Goal: Transaction & Acquisition: Book appointment/travel/reservation

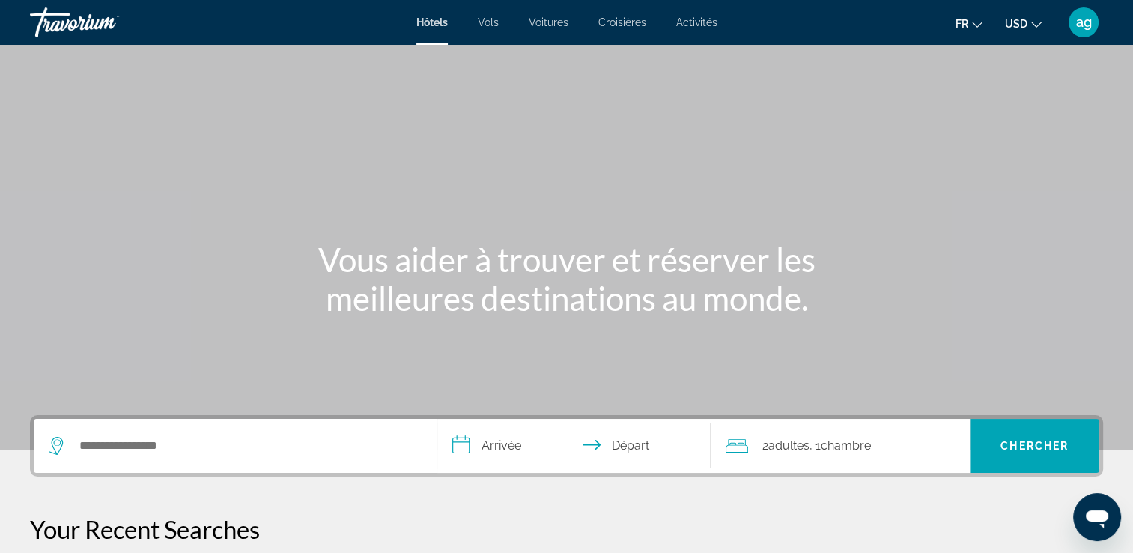
click at [1012, 23] on span "USD" at bounding box center [1016, 24] width 22 height 12
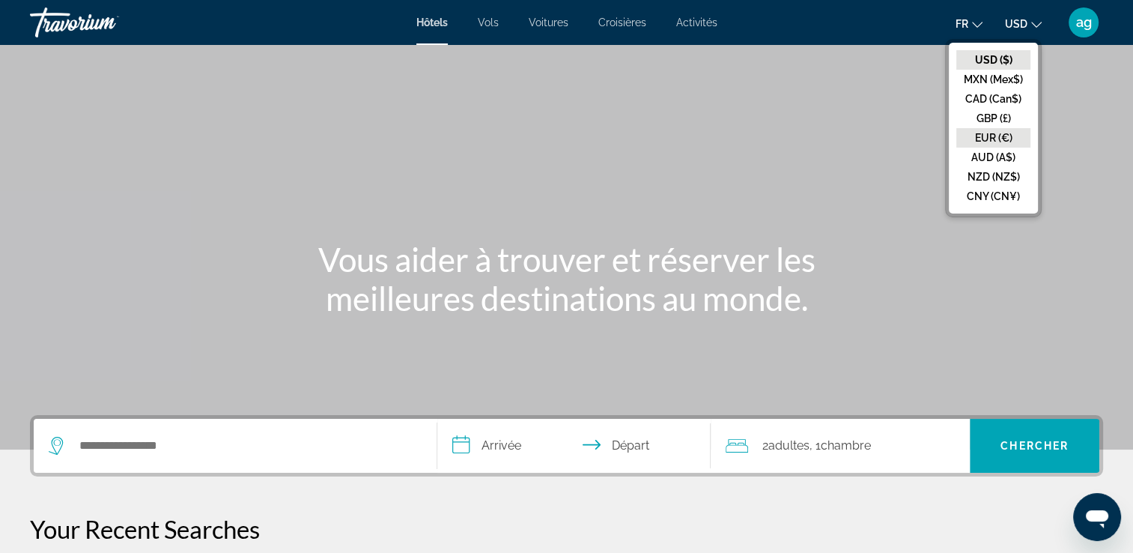
click at [1004, 133] on button "EUR (€)" at bounding box center [993, 137] width 74 height 19
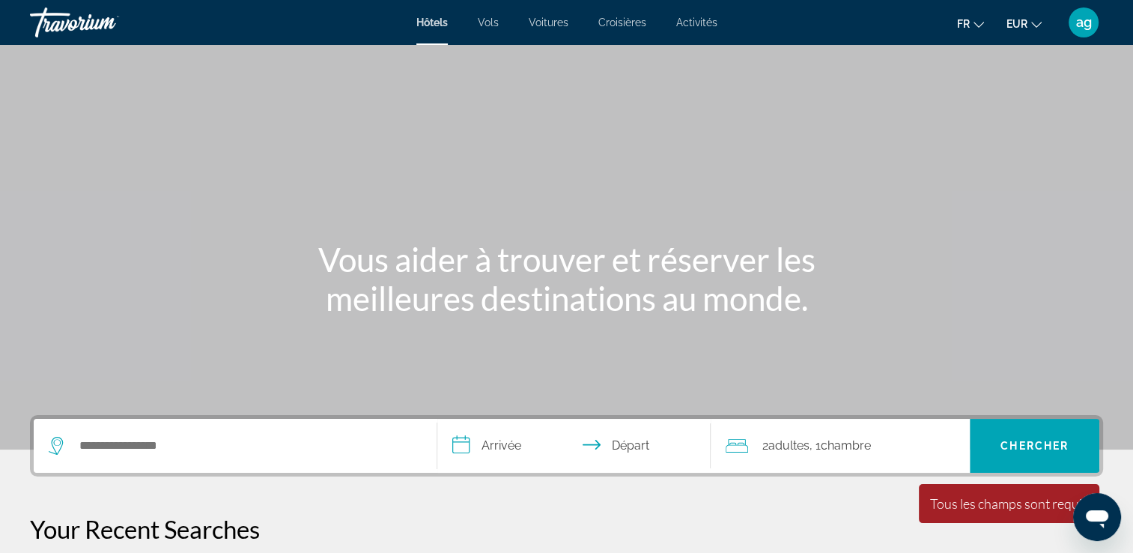
click at [169, 430] on div "Search widget" at bounding box center [235, 445] width 373 height 54
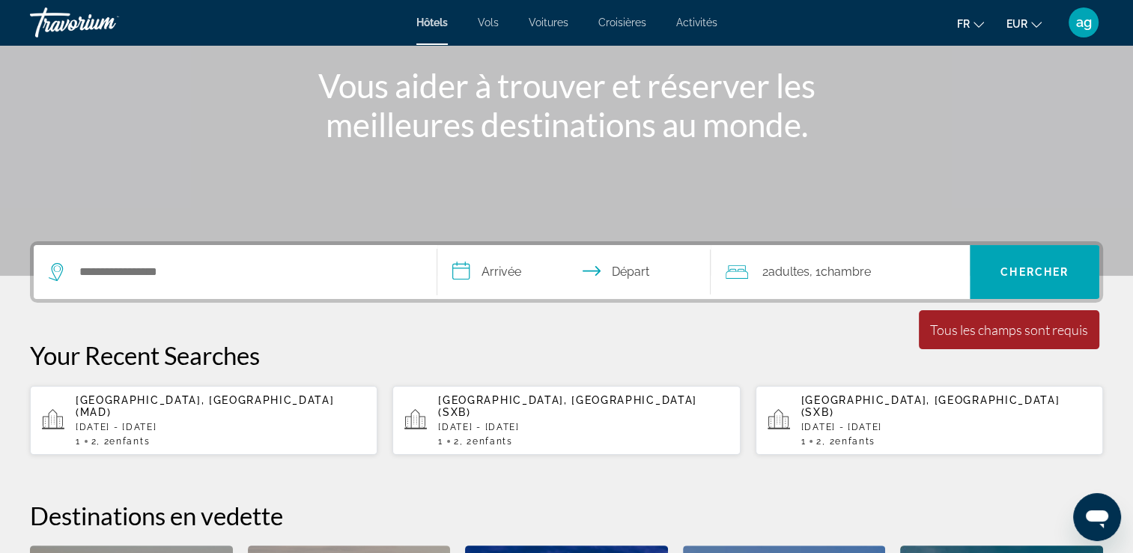
scroll to position [365, 0]
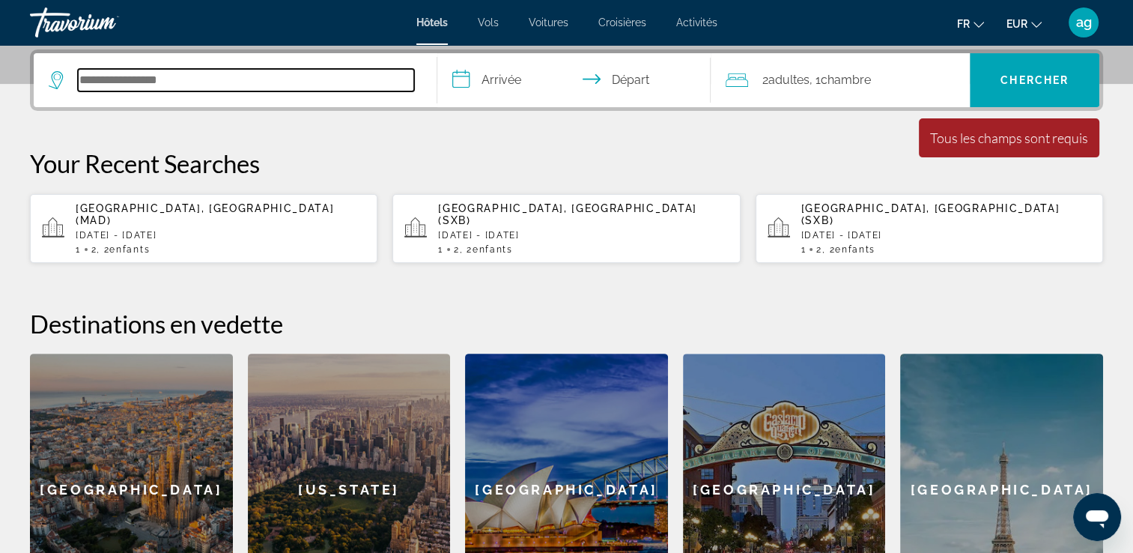
click at [87, 85] on input "Search hotel destination" at bounding box center [246, 80] width 336 height 22
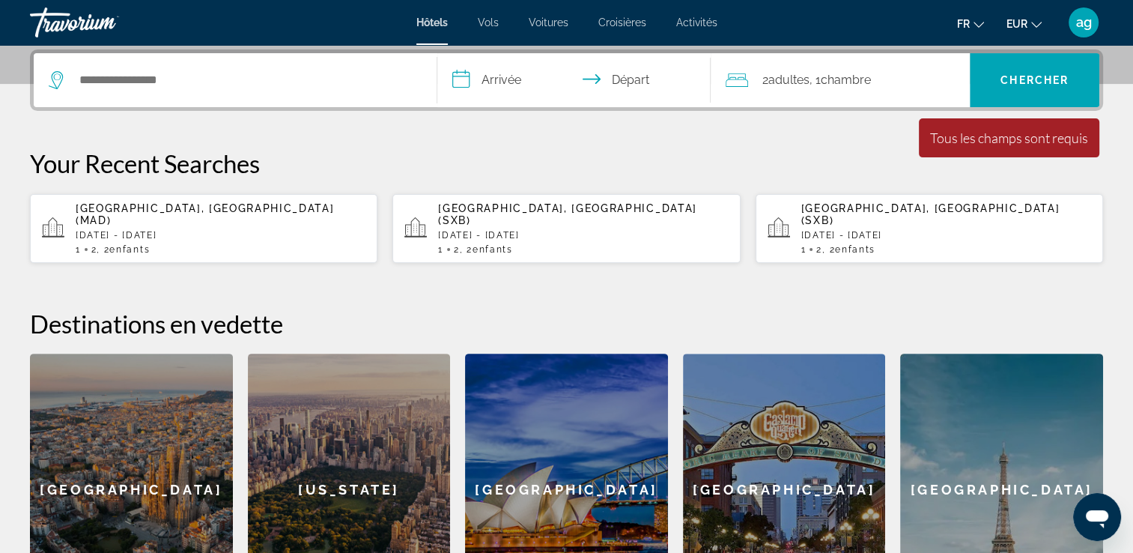
click at [118, 244] on span "Enfants" at bounding box center [129, 249] width 40 height 10
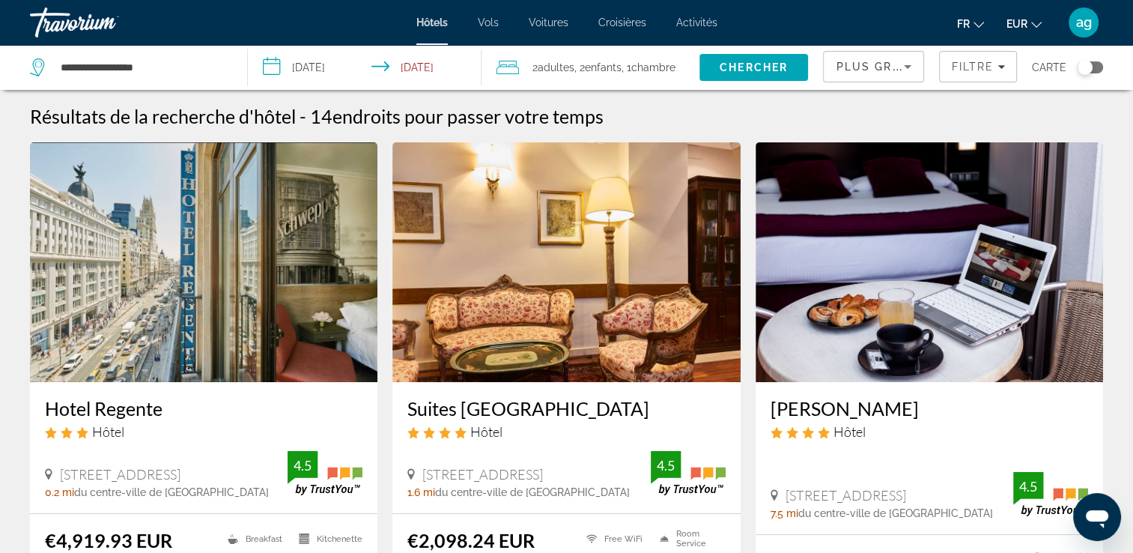
click at [314, 74] on input "**********" at bounding box center [367, 69] width 239 height 49
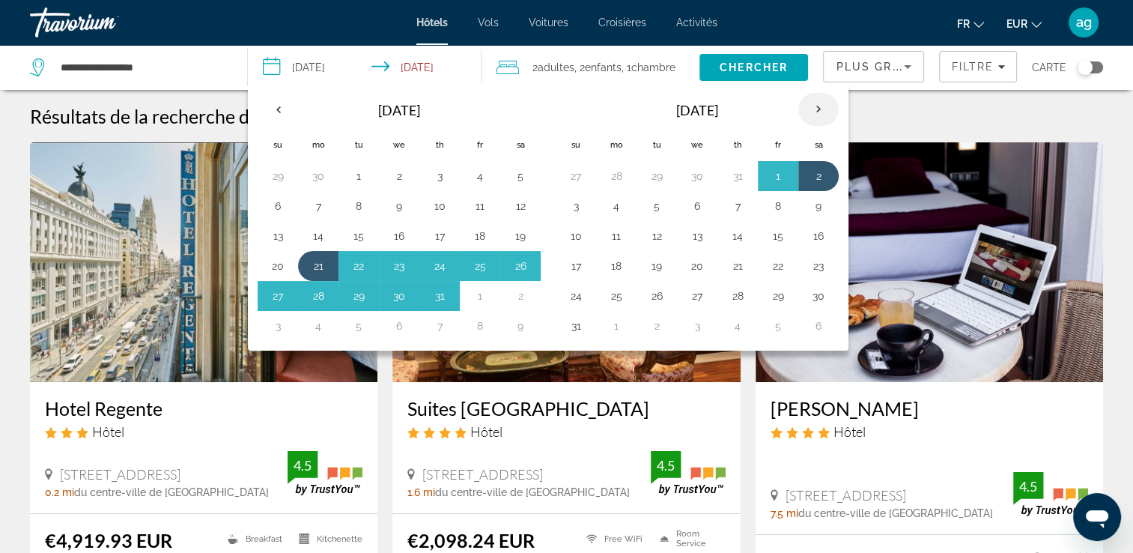
click at [809, 103] on th "Next month" at bounding box center [818, 109] width 40 height 33
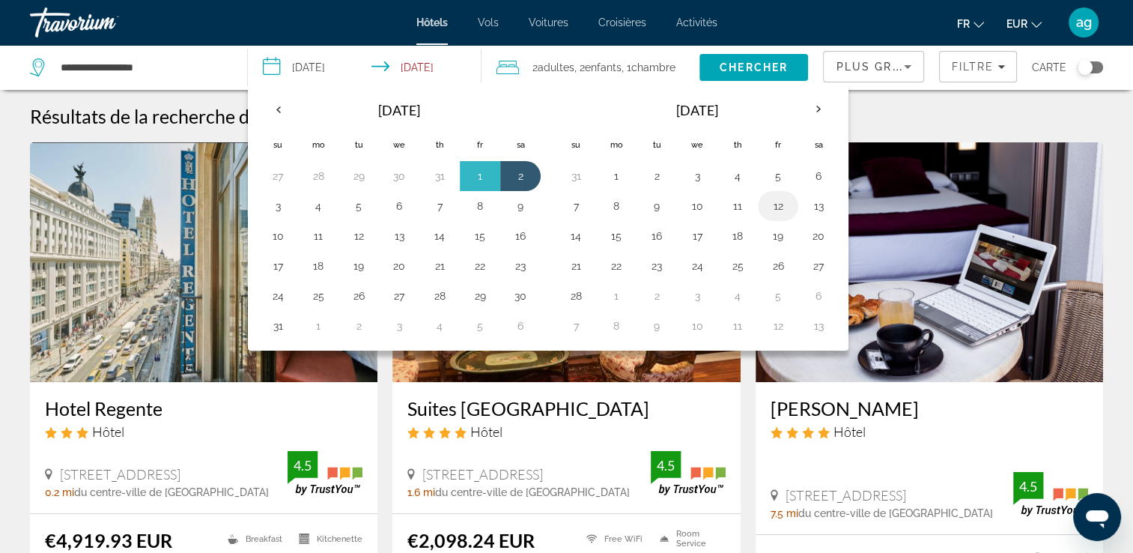
click at [770, 210] on button "12" at bounding box center [778, 205] width 24 height 21
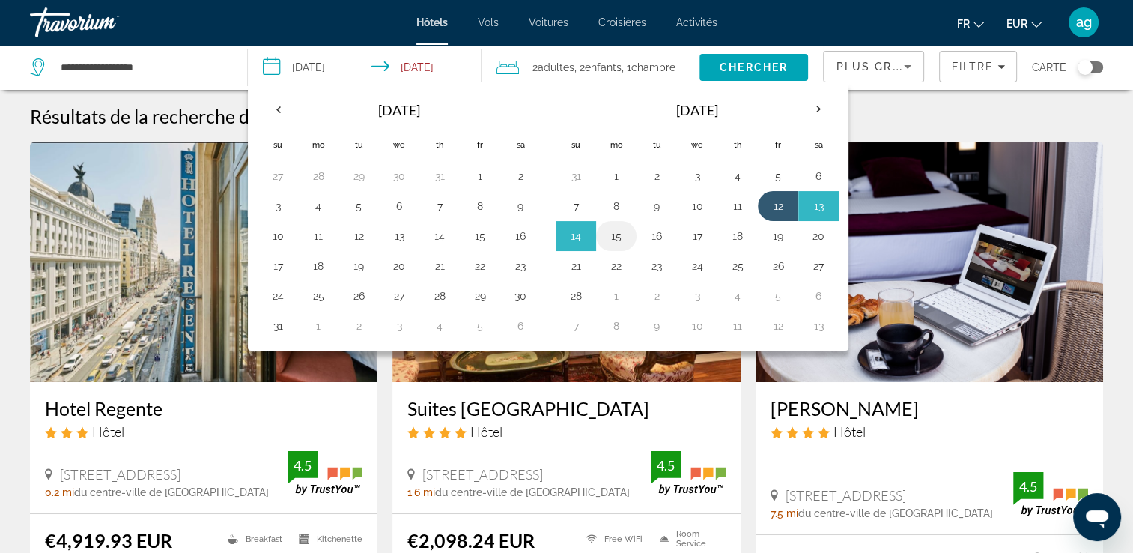
click at [609, 237] on button "15" at bounding box center [616, 235] width 24 height 21
type input "**********"
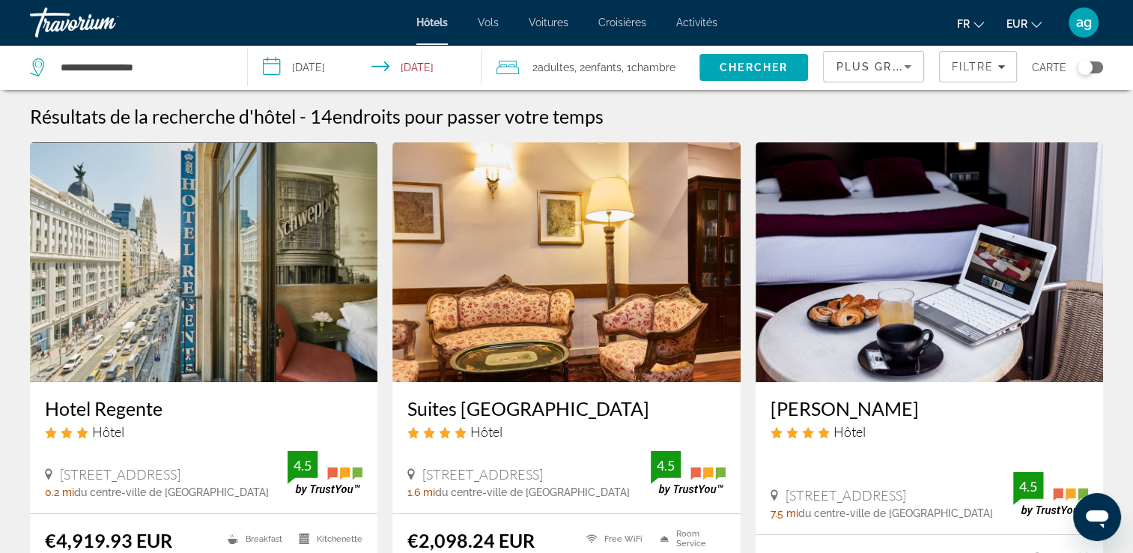
click at [581, 80] on div "2 Adulte Adultes , 2 Enfant Enfants , 1 Chambre pièces" at bounding box center [597, 67] width 203 height 45
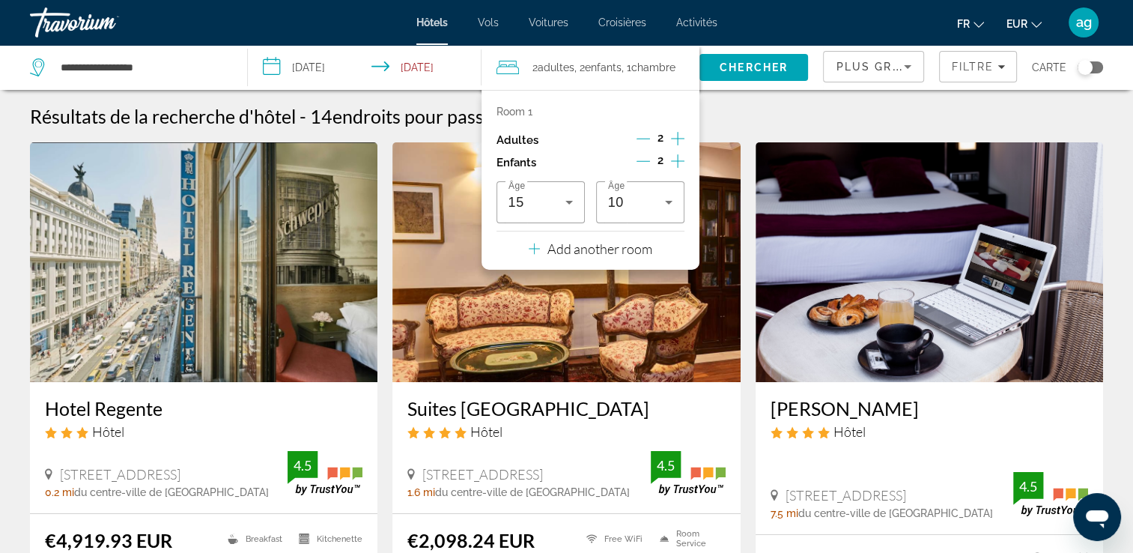
click at [646, 158] on icon "Decrement children" at bounding box center [642, 160] width 13 height 13
click at [646, 158] on icon "Decrement children" at bounding box center [643, 160] width 13 height 13
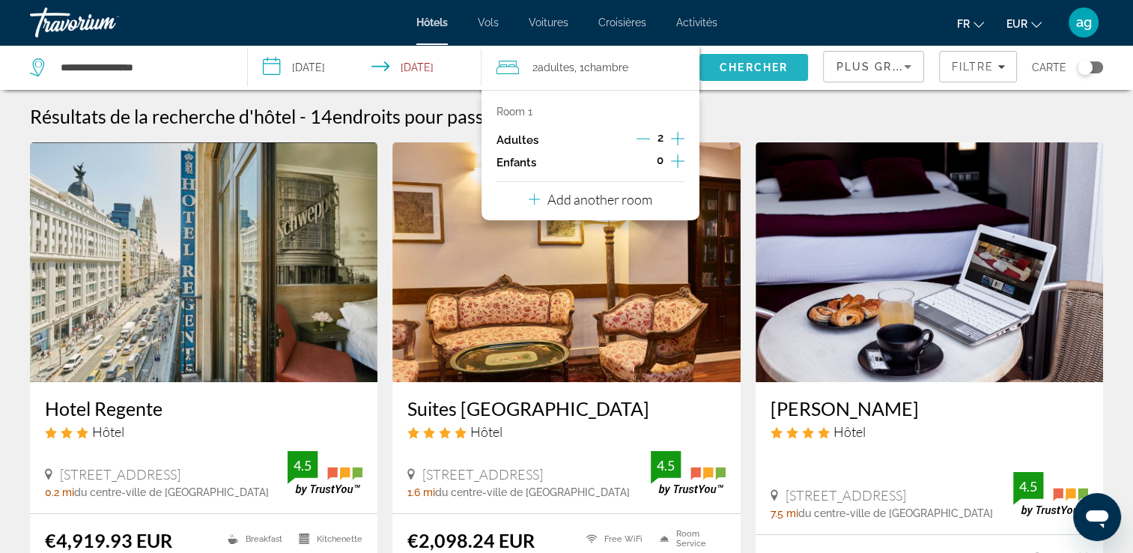
click at [729, 73] on span "Chercher" at bounding box center [753, 67] width 68 height 12
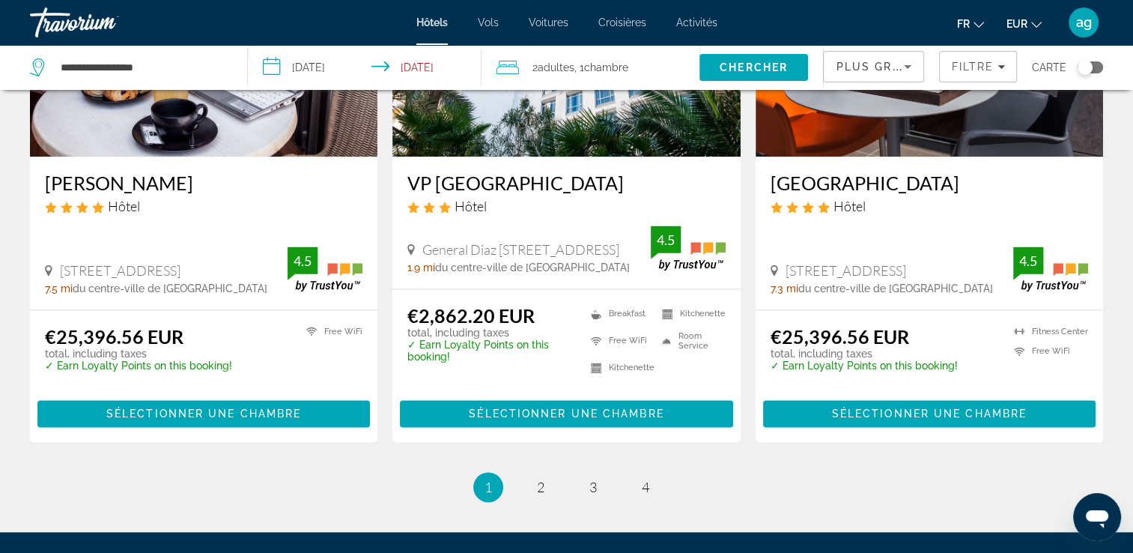
scroll to position [1947, 0]
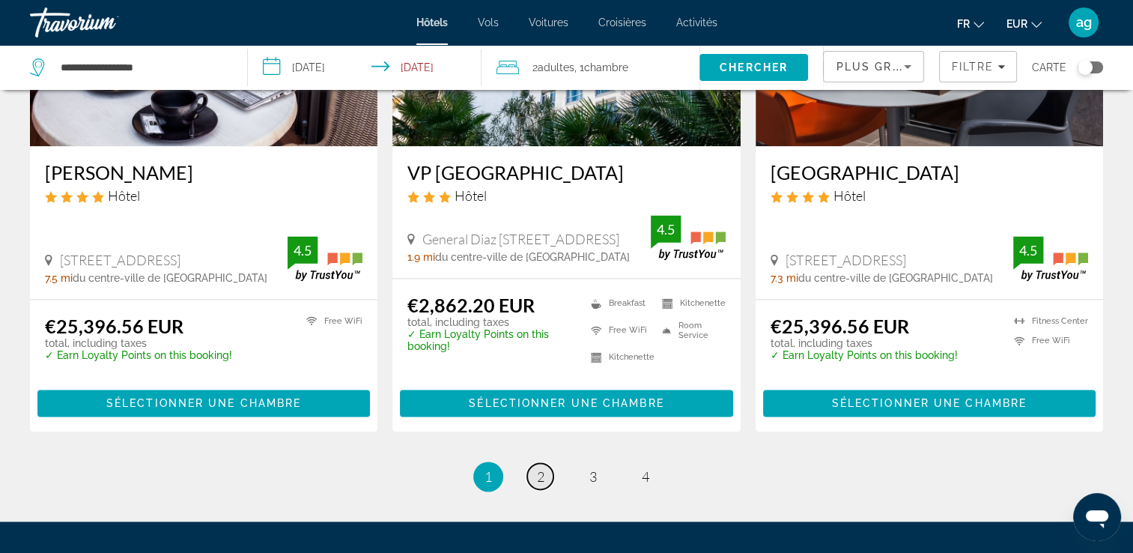
click at [537, 468] on span "2" at bounding box center [540, 476] width 7 height 16
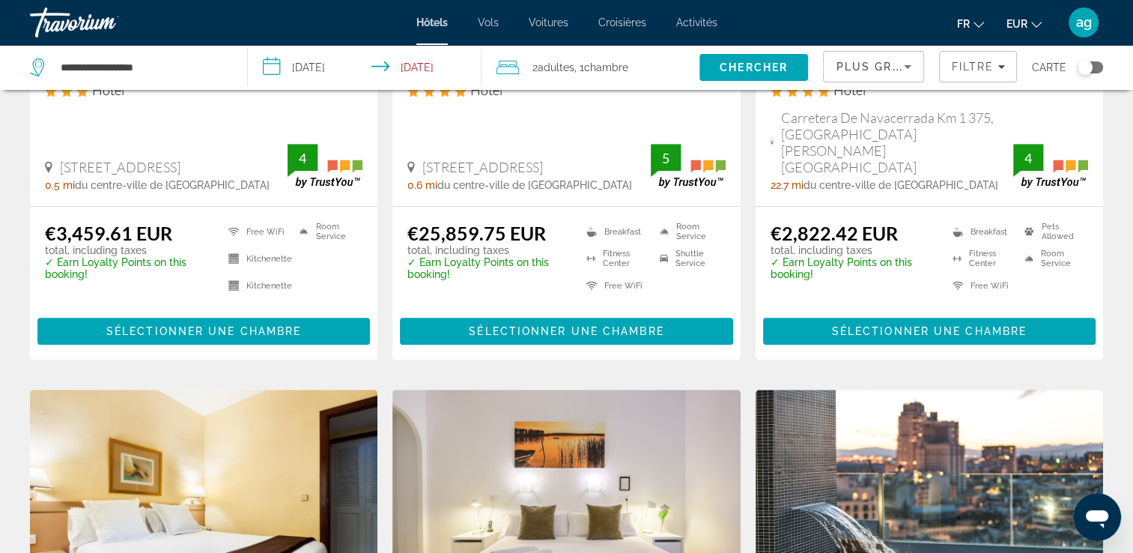
scroll to position [958, 0]
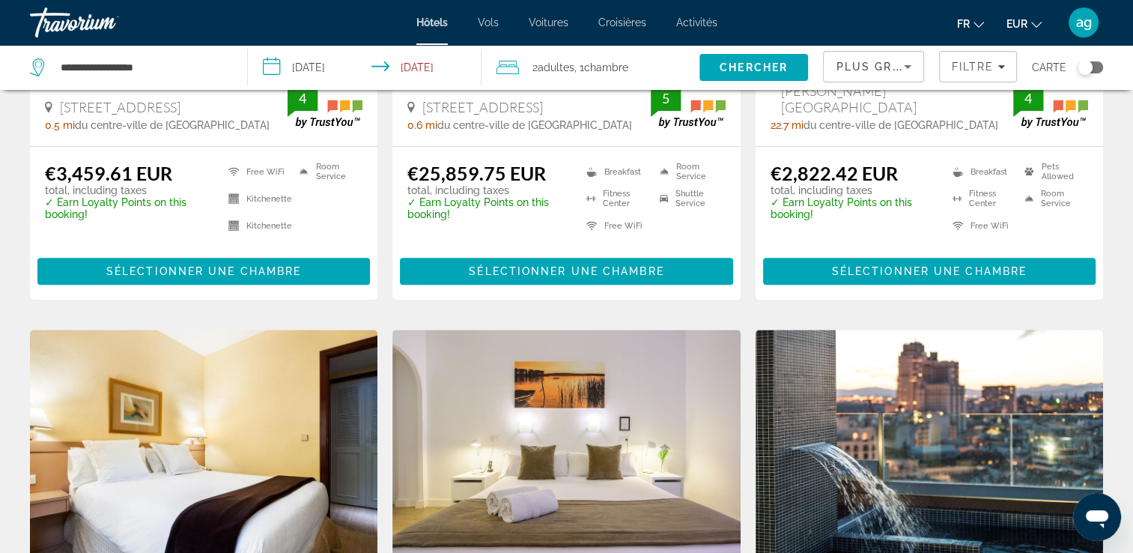
click at [1078, 24] on span "ag" at bounding box center [1084, 22] width 16 height 15
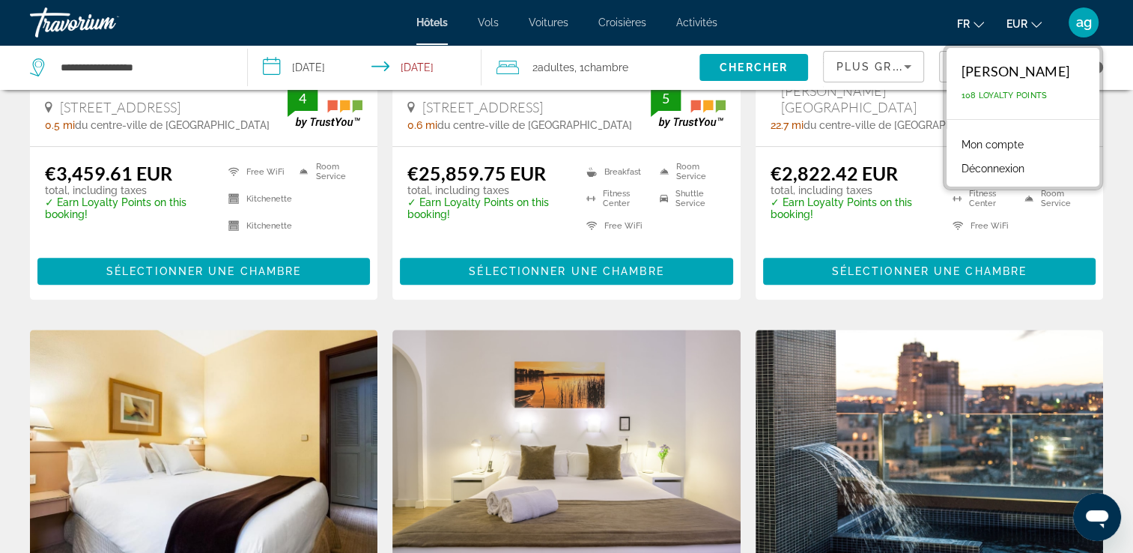
click at [1075, 35] on div "ag" at bounding box center [1083, 22] width 30 height 30
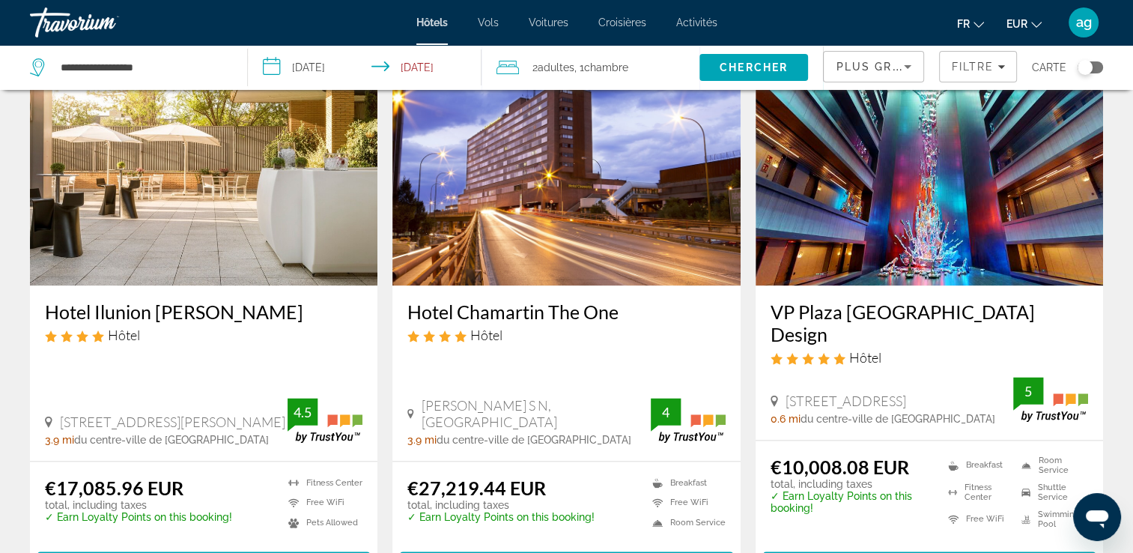
scroll to position [1836, 0]
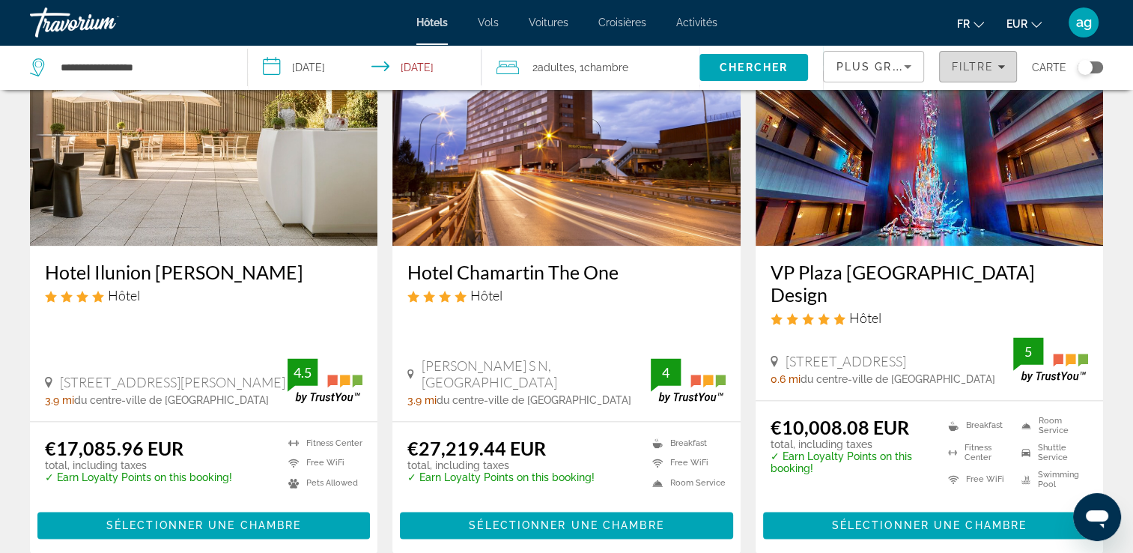
click at [973, 61] on span "Filtre" at bounding box center [972, 67] width 43 height 12
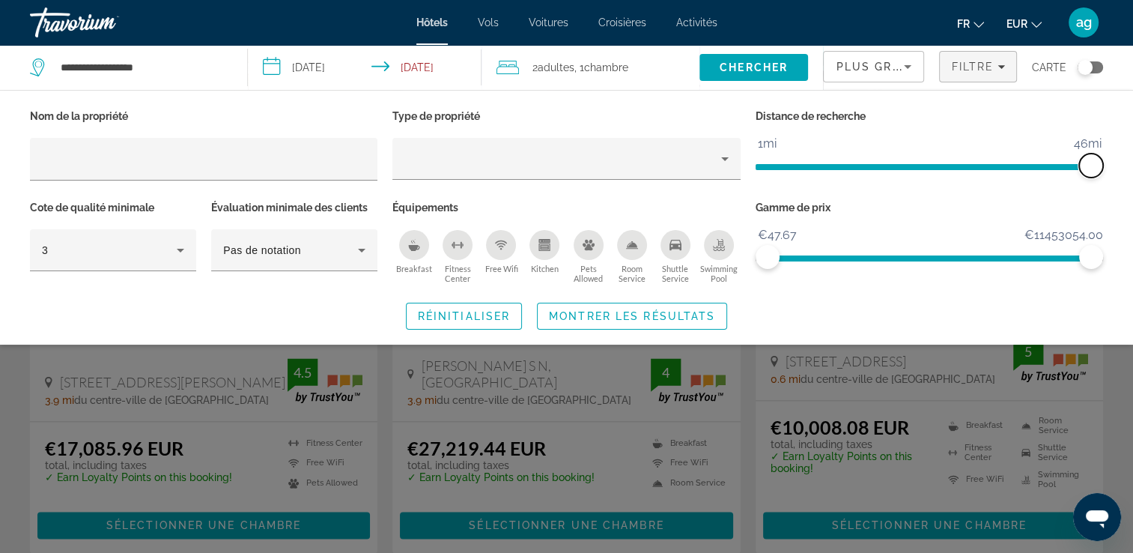
drag, startPoint x: 977, startPoint y: 172, endPoint x: 1141, endPoint y: 155, distance: 164.9
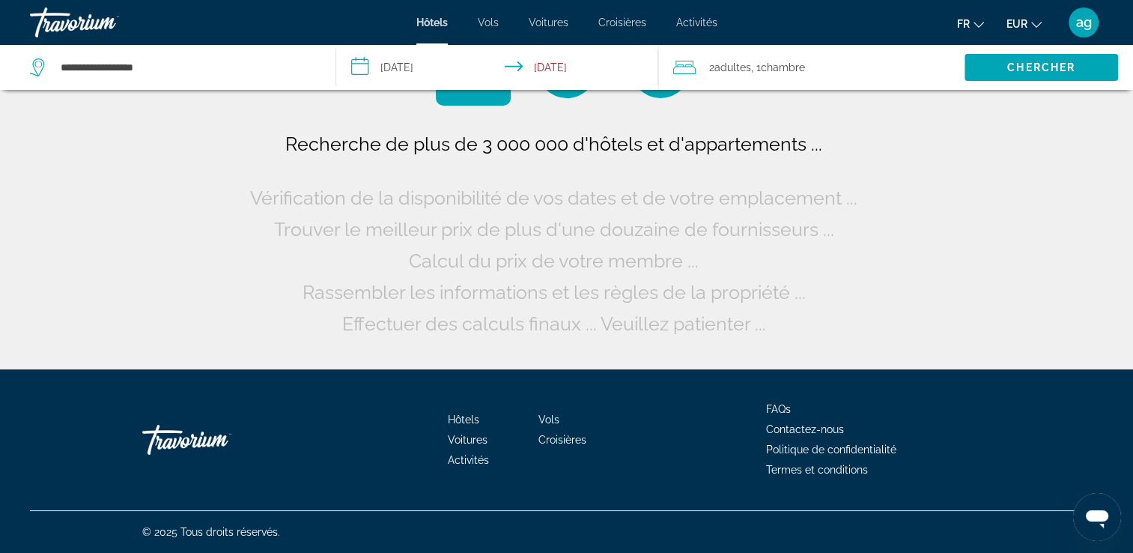
scroll to position [0, 0]
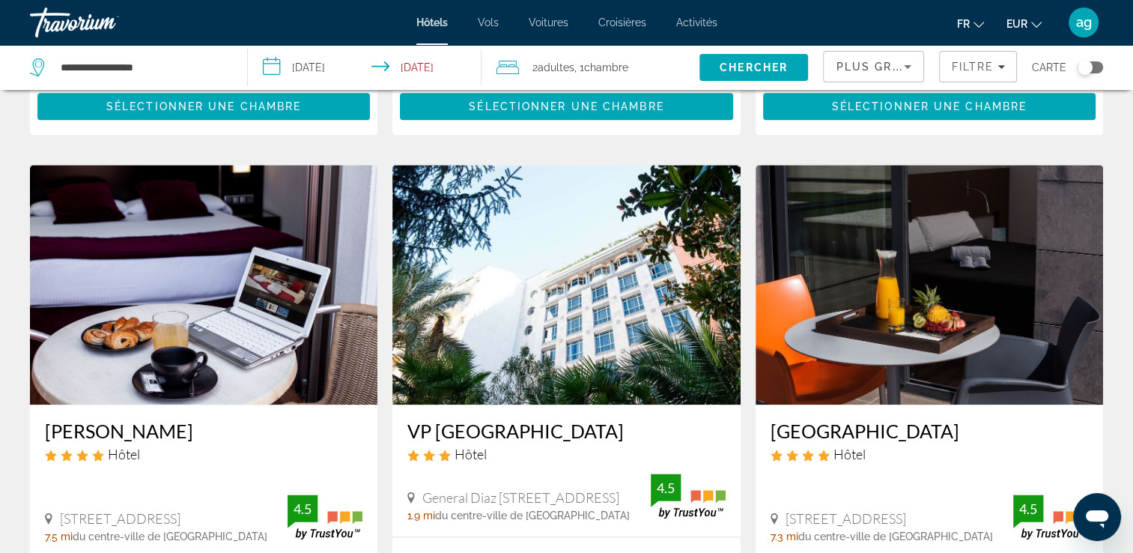
scroll to position [1707, 0]
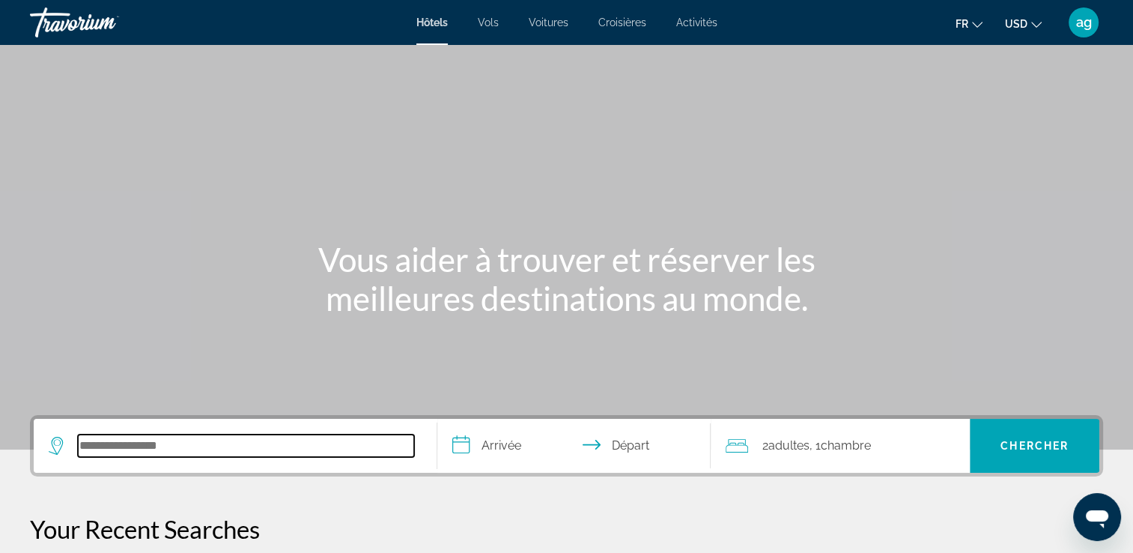
click at [110, 440] on input "Search hotel destination" at bounding box center [246, 445] width 336 height 22
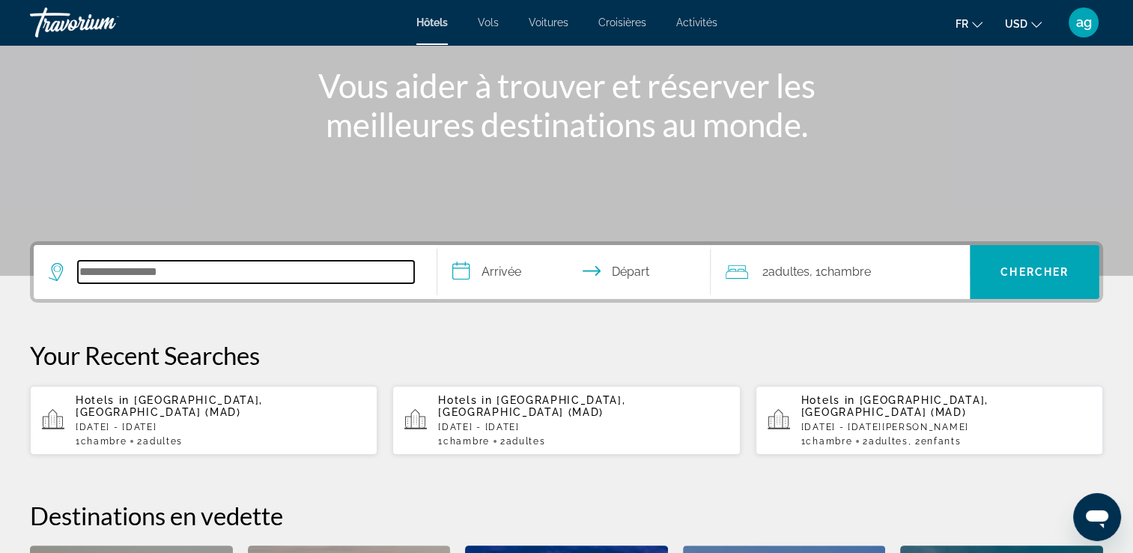
scroll to position [365, 0]
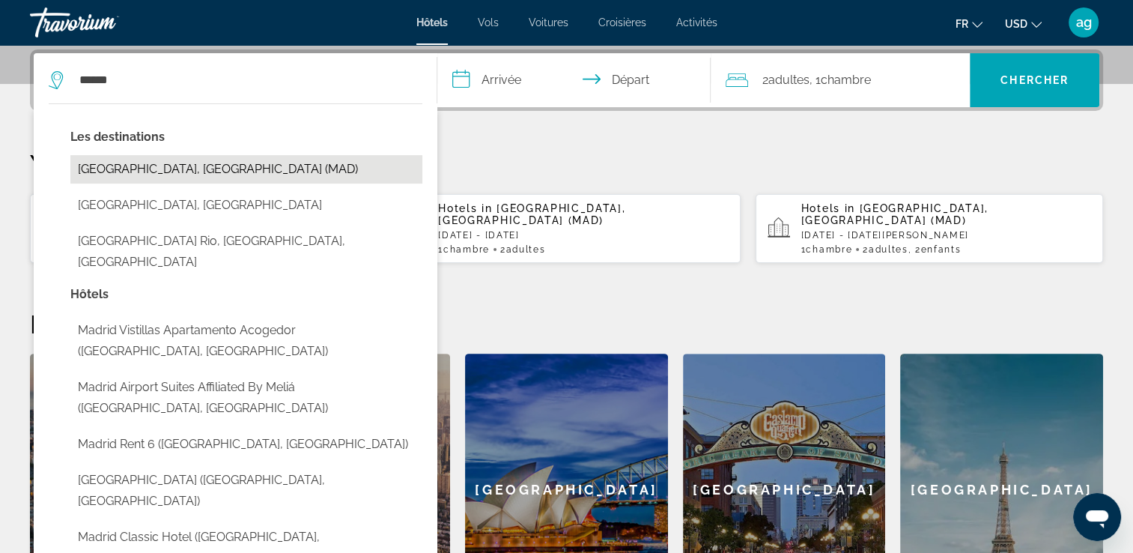
click at [84, 175] on button "[GEOGRAPHIC_DATA], [GEOGRAPHIC_DATA] (MAD)" at bounding box center [246, 169] width 352 height 28
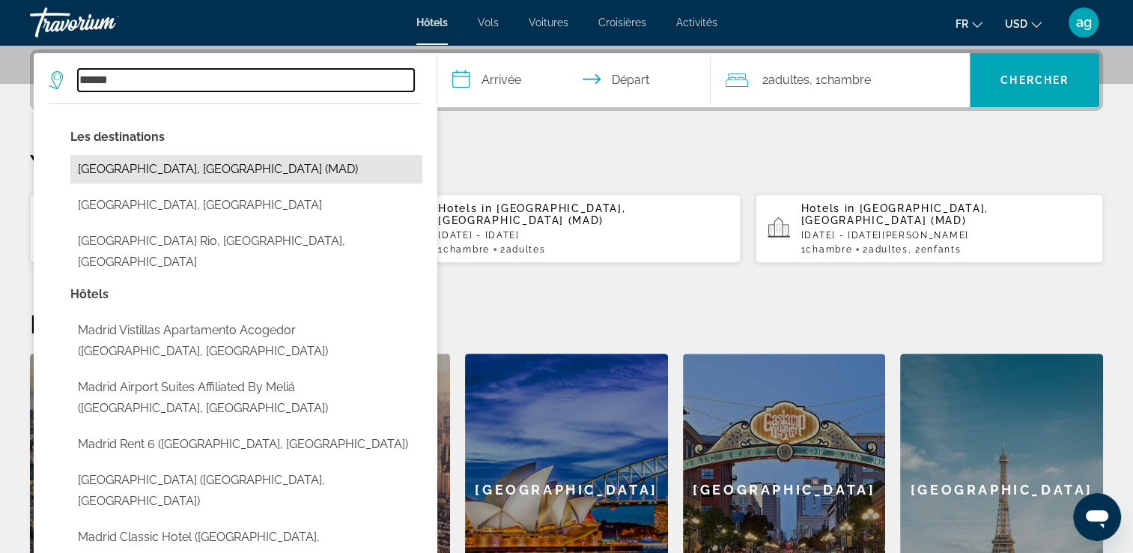
type input "**********"
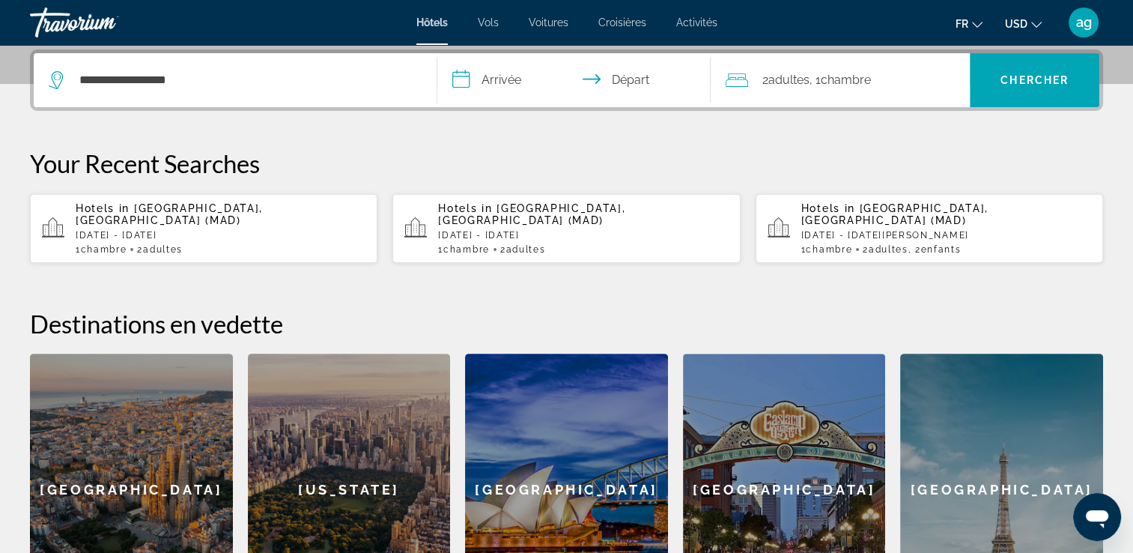
click at [485, 79] on input "**********" at bounding box center [577, 82] width 280 height 58
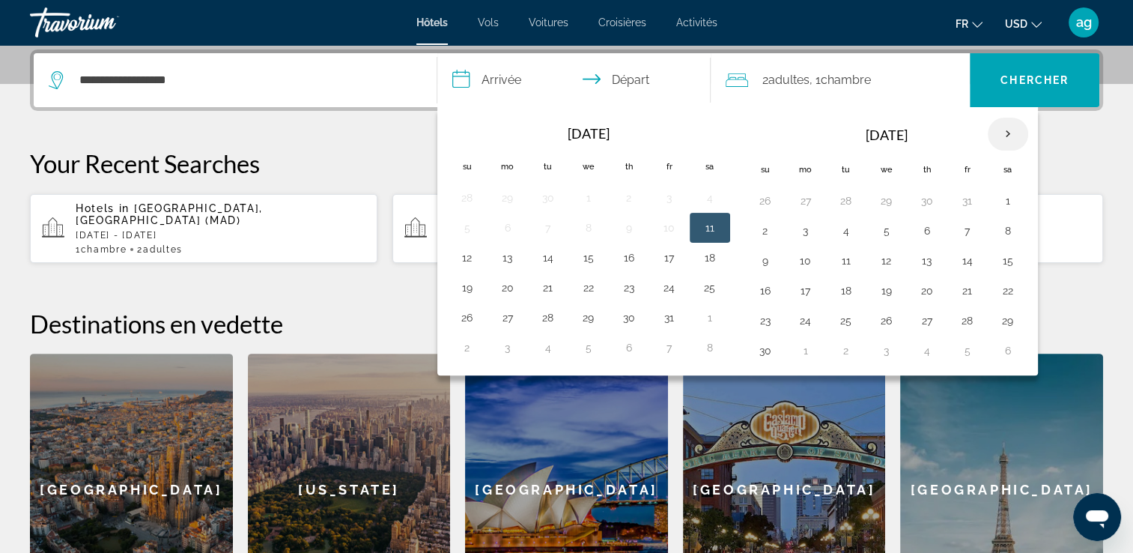
click at [1003, 133] on th "Next month" at bounding box center [1007, 134] width 40 height 33
click at [928, 253] on button "12" at bounding box center [927, 260] width 24 height 21
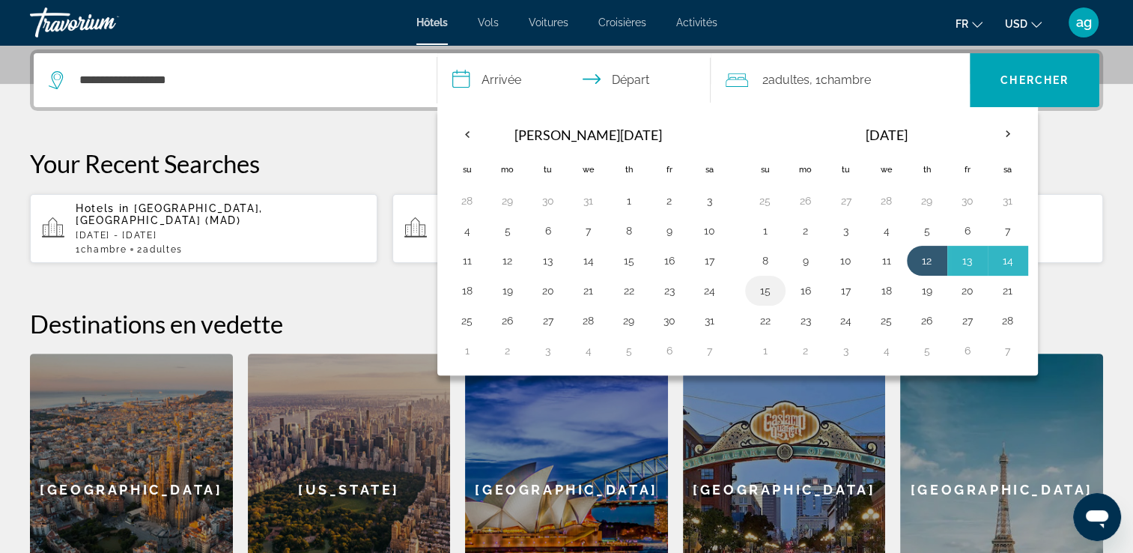
click at [763, 288] on button "15" at bounding box center [765, 290] width 24 height 21
type input "**********"
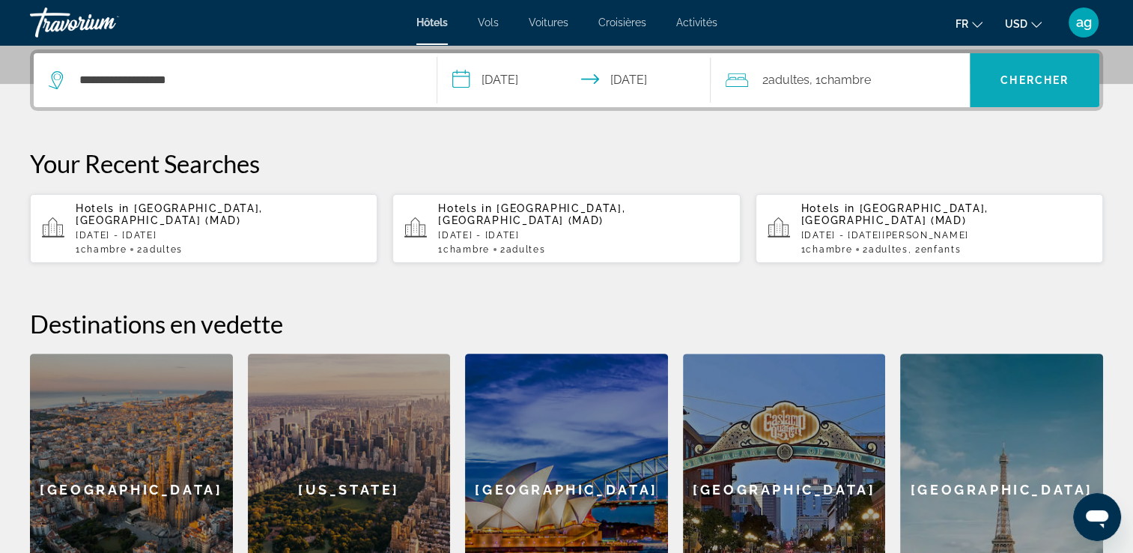
click at [1033, 78] on span "Chercher" at bounding box center [1034, 80] width 68 height 12
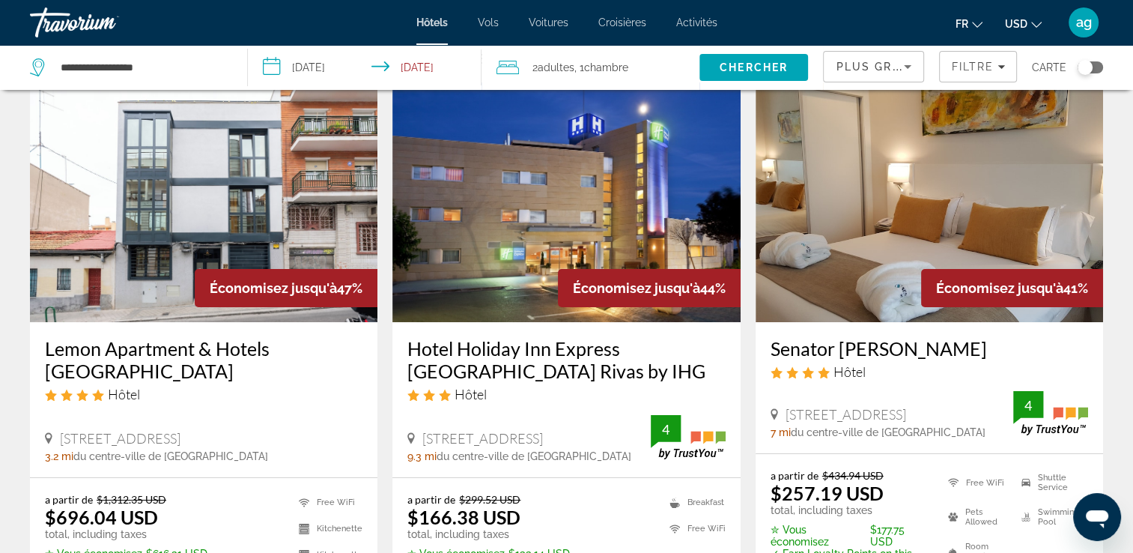
scroll to position [90, 0]
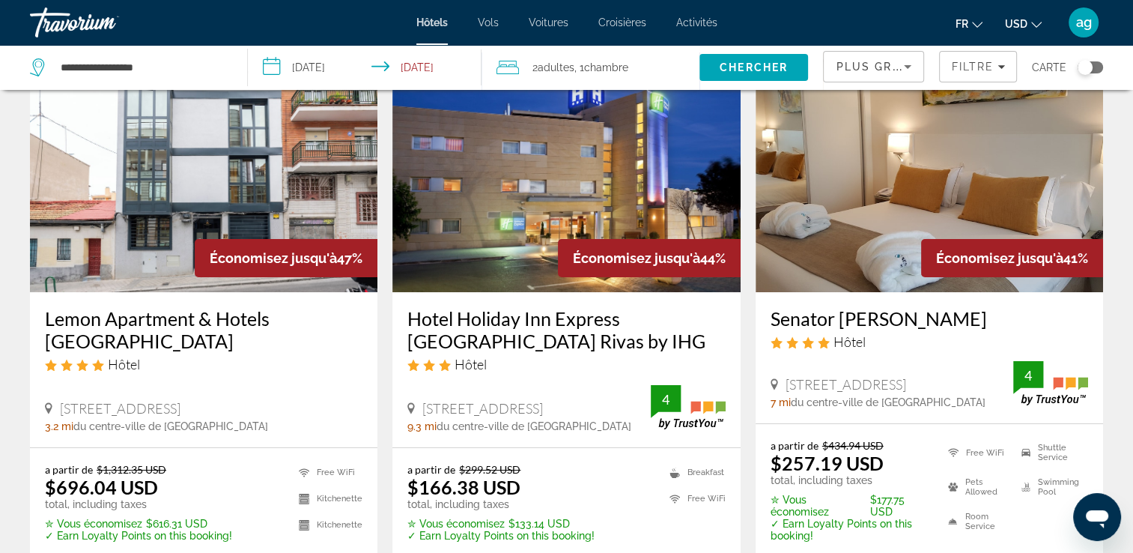
click at [1038, 23] on icon "Change currency" at bounding box center [1036, 24] width 10 height 10
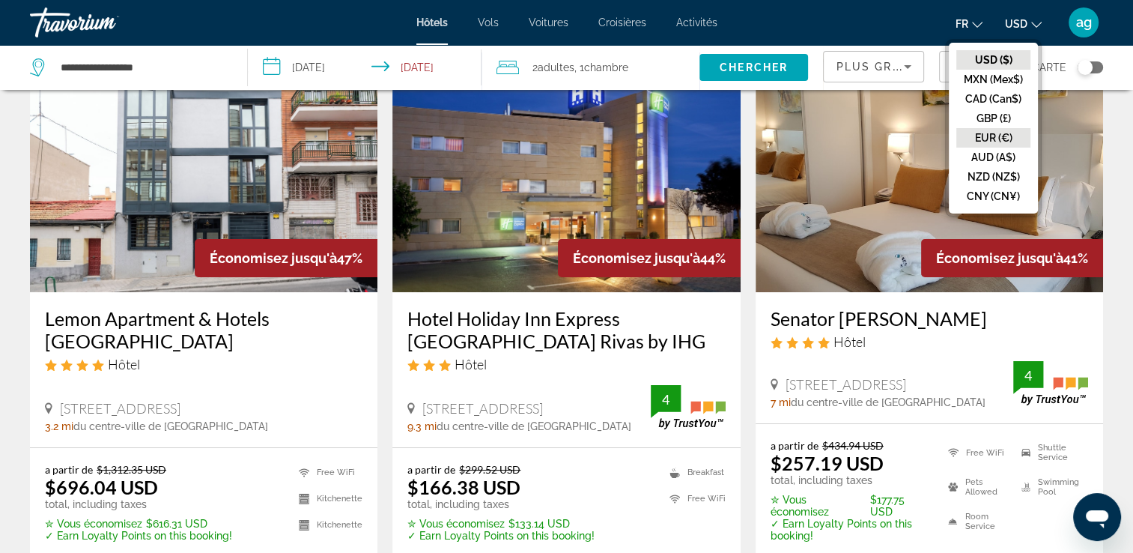
click at [1007, 134] on button "EUR (€)" at bounding box center [993, 137] width 74 height 19
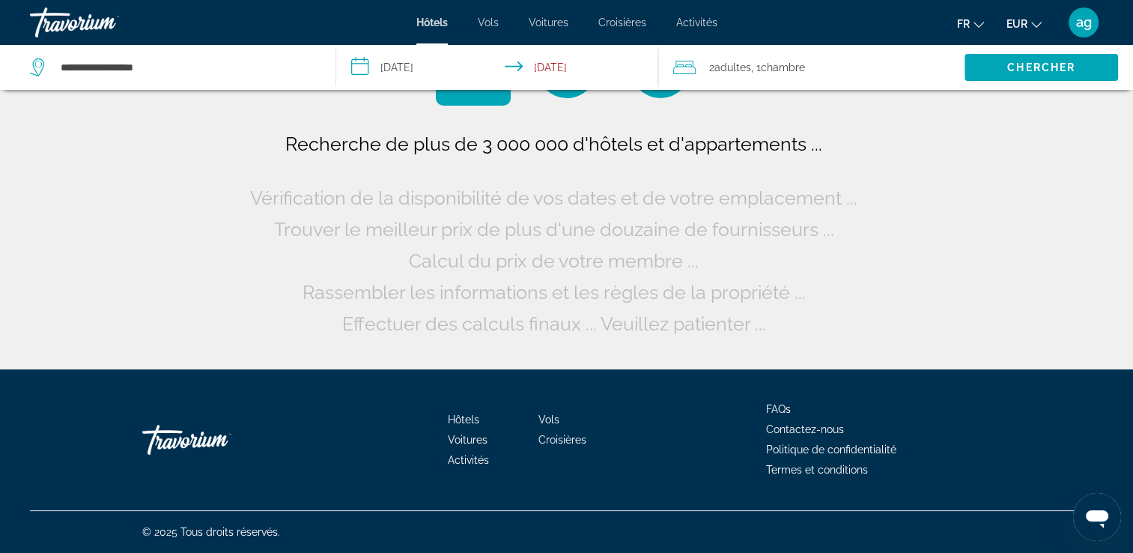
scroll to position [0, 0]
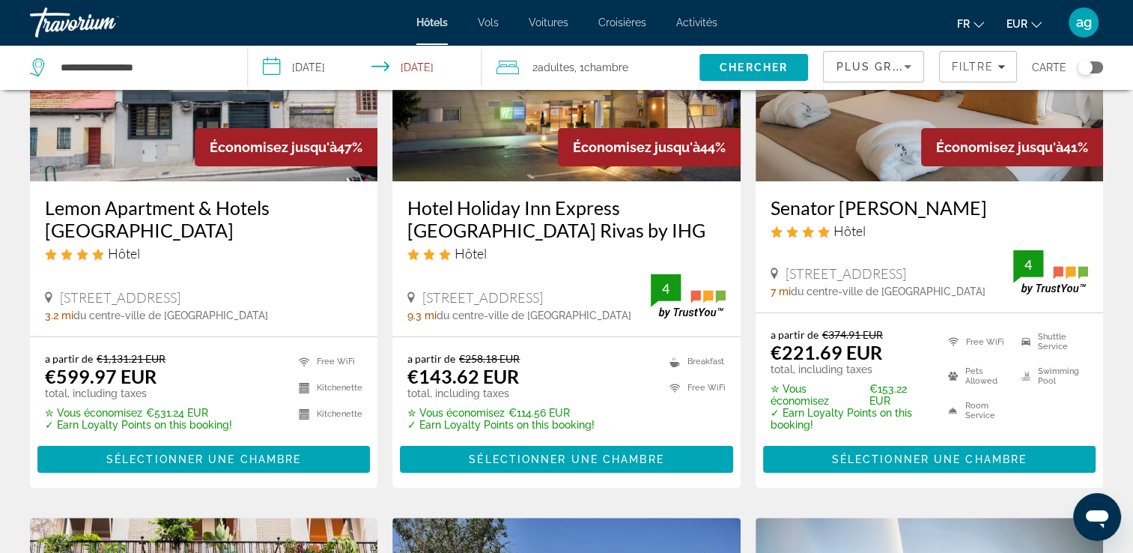
scroll to position [210, 0]
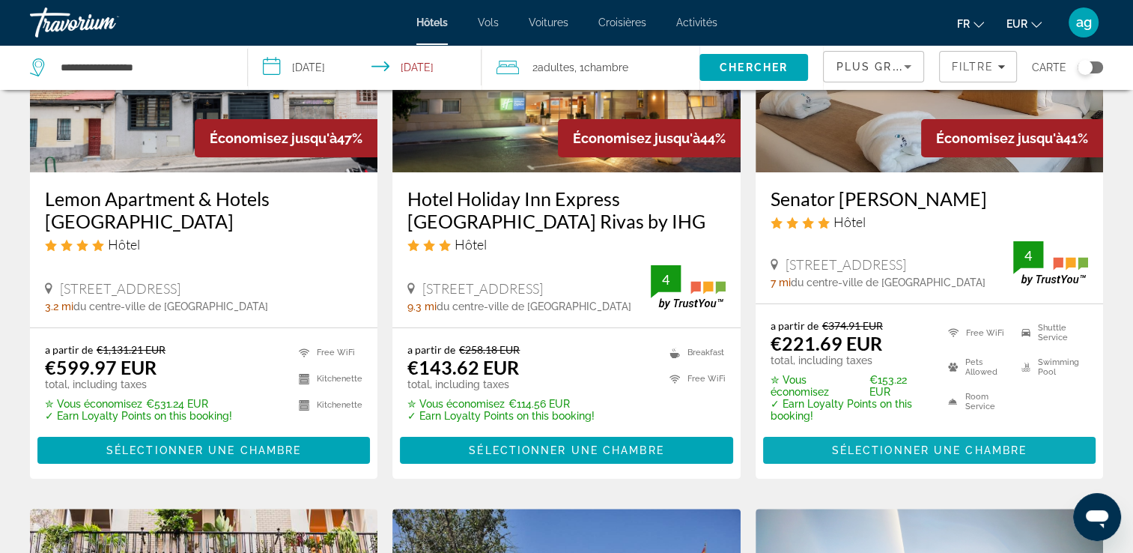
click at [849, 444] on span "Sélectionner une chambre" at bounding box center [929, 450] width 195 height 12
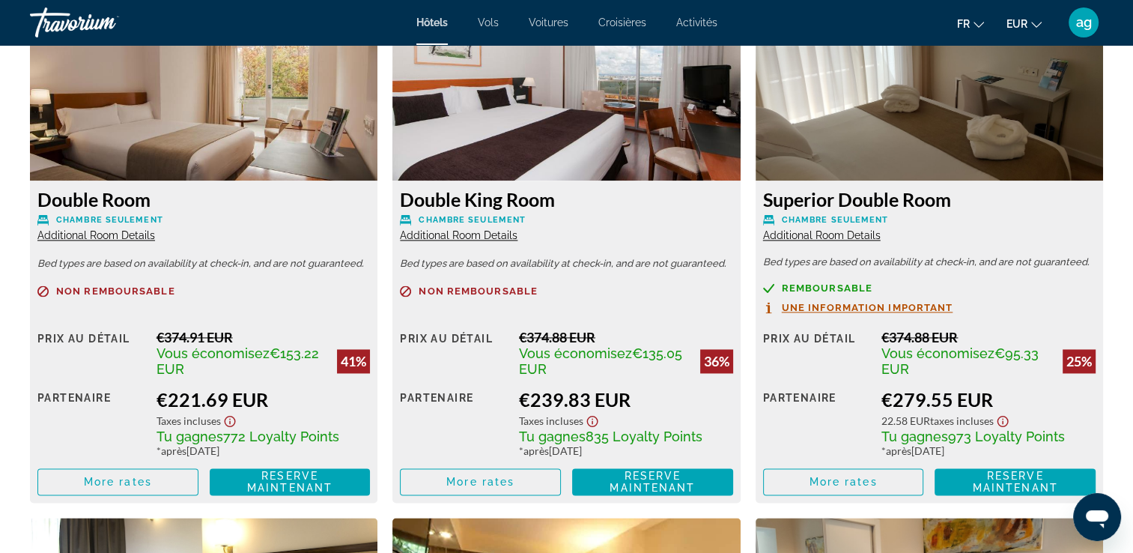
scroll to position [2166, 0]
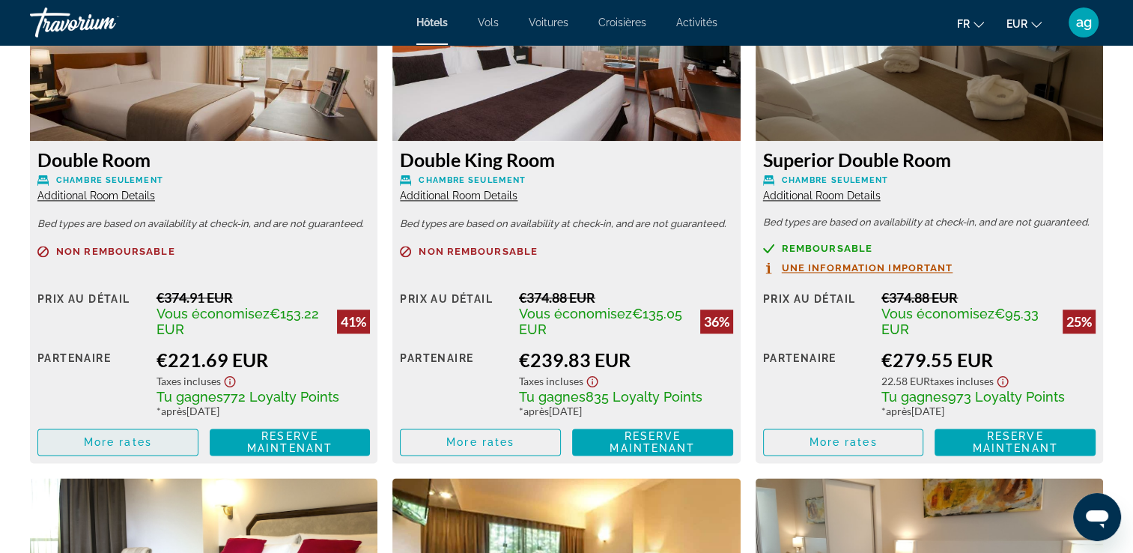
click at [87, 434] on span "Main content" at bounding box center [117, 442] width 159 height 36
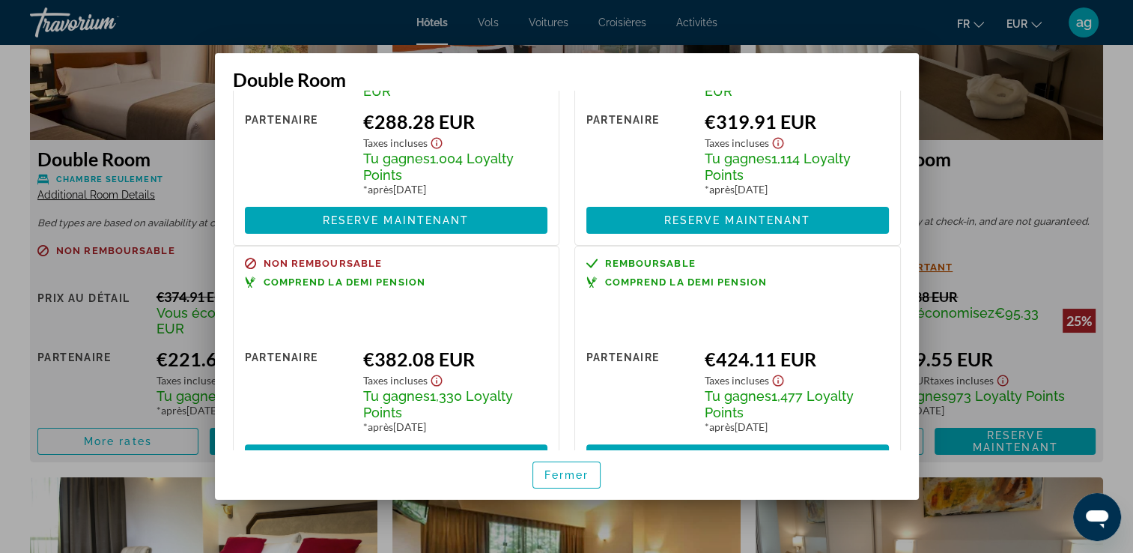
scroll to position [475, 0]
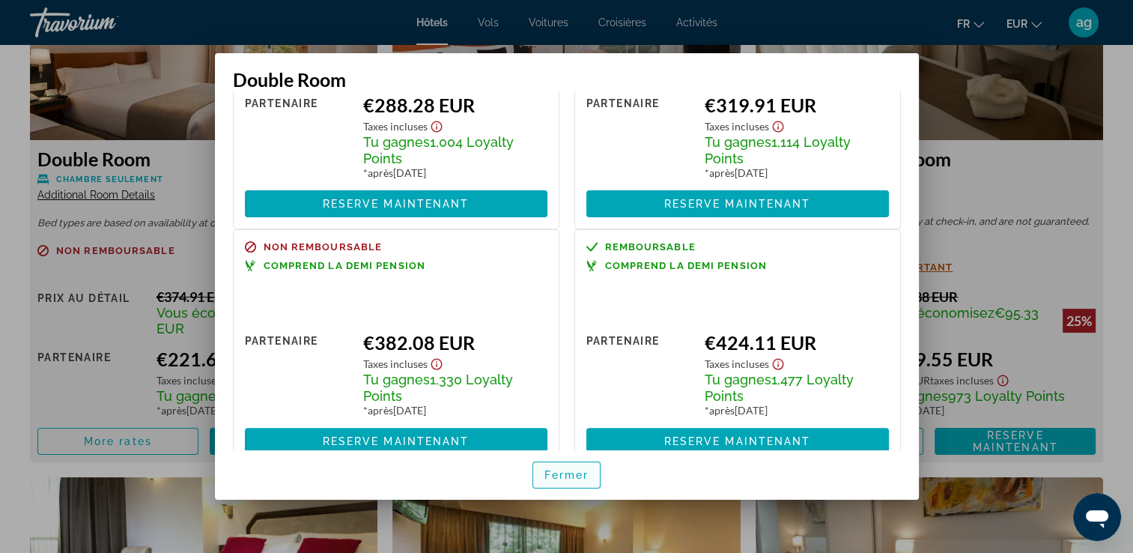
click at [556, 476] on span "Fermer" at bounding box center [566, 475] width 45 height 12
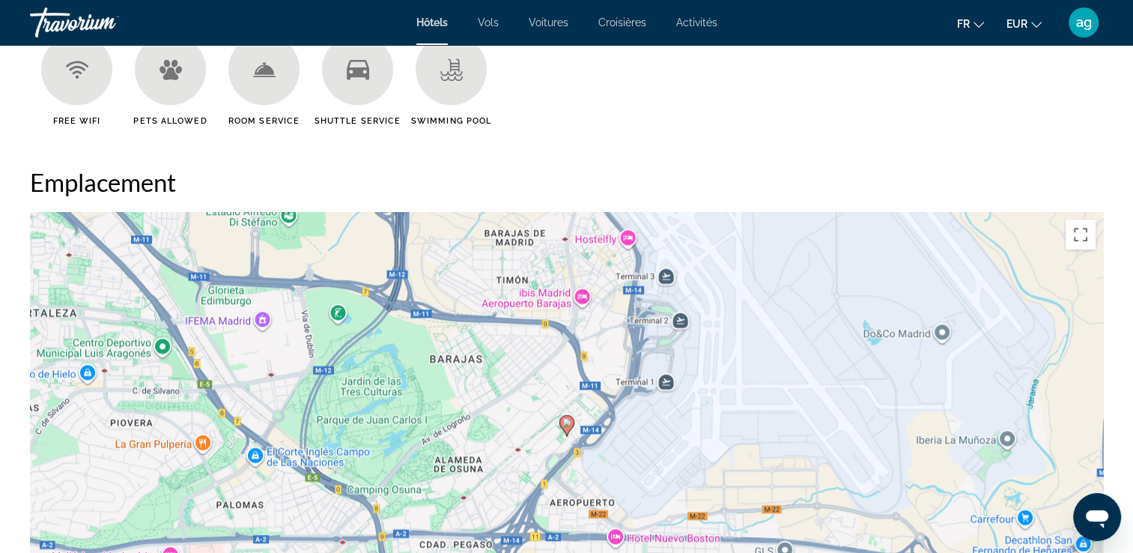
scroll to position [0, 0]
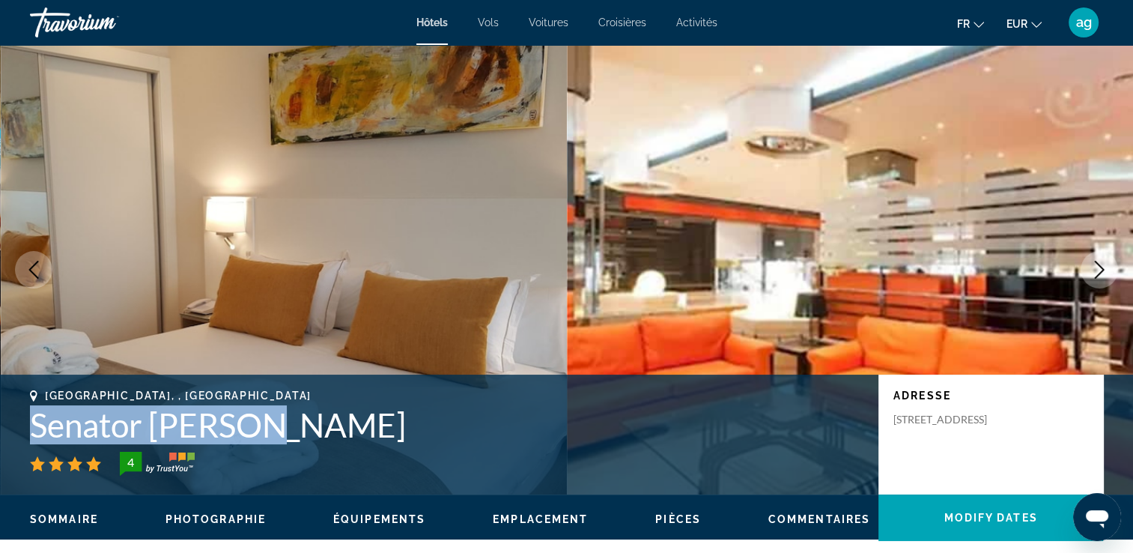
drag, startPoint x: 265, startPoint y: 427, endPoint x: 34, endPoint y: 427, distance: 230.6
click at [34, 427] on h1 "Senator Barajas" at bounding box center [446, 424] width 833 height 39
copy h1 "Senator Barajas"
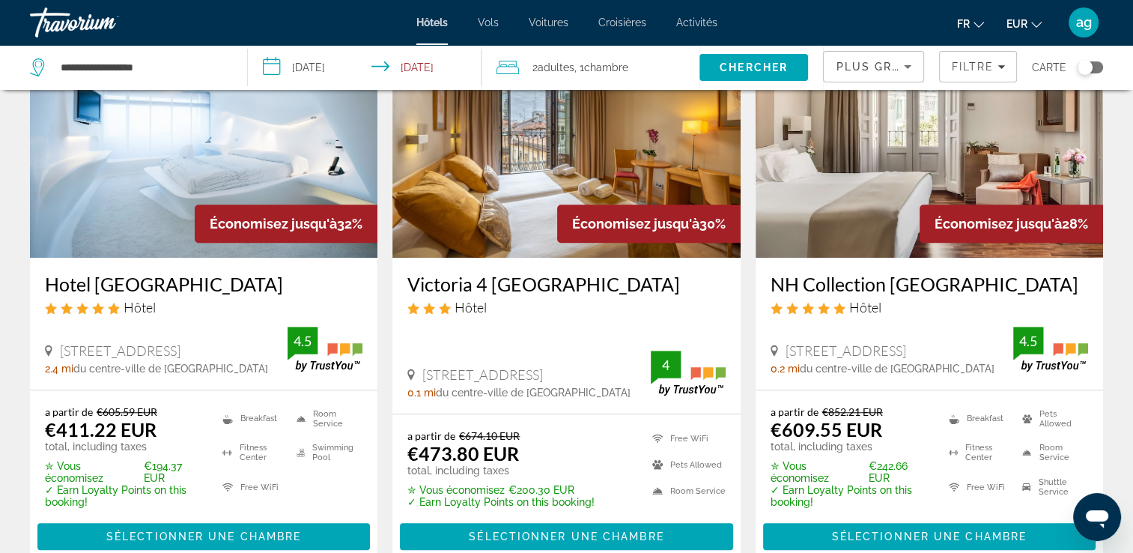
scroll to position [1337, 0]
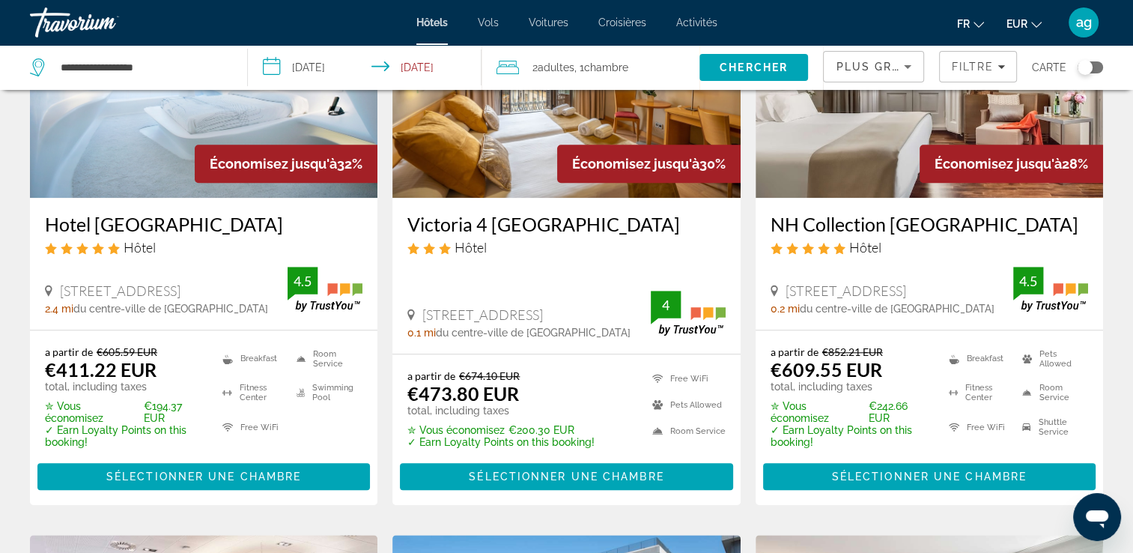
click at [889, 430] on p "✓ Earn Loyalty Points on this booking!" at bounding box center [849, 436] width 159 height 24
click at [111, 477] on span "Sélectionner une chambre" at bounding box center [203, 476] width 195 height 12
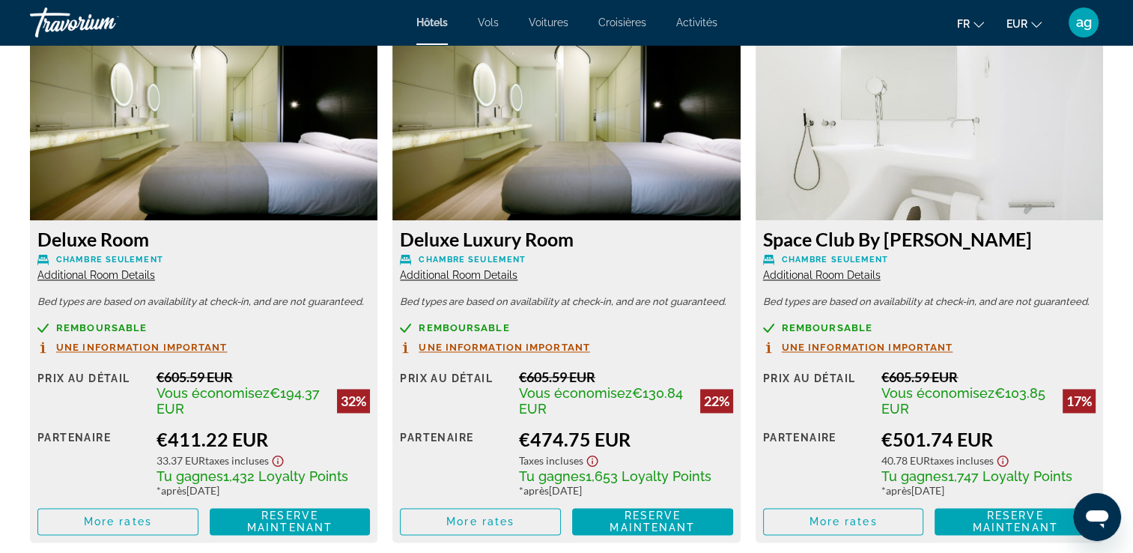
scroll to position [2116, 0]
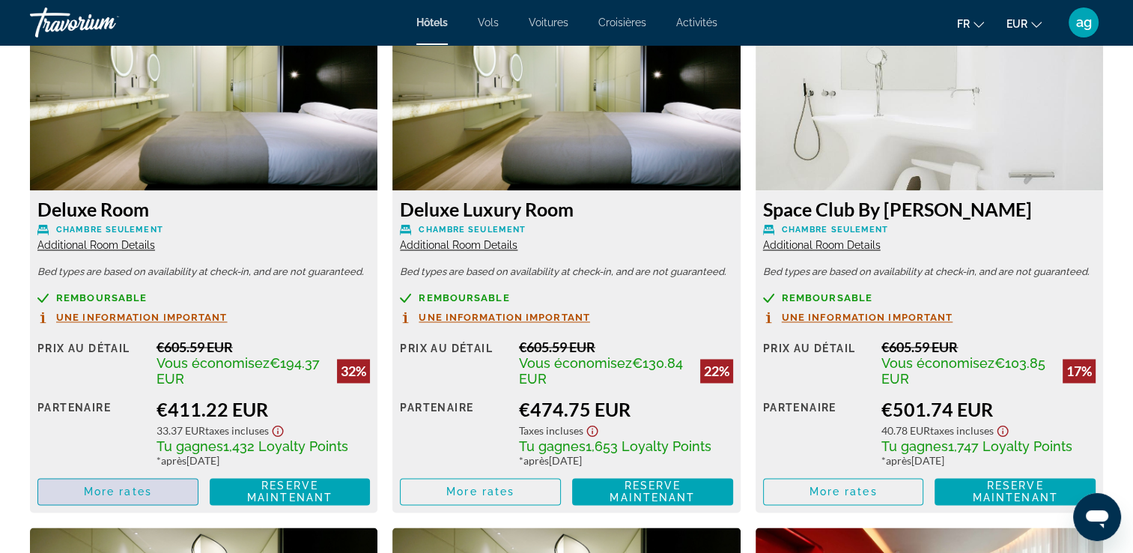
click at [90, 502] on span "Main content" at bounding box center [117, 491] width 159 height 36
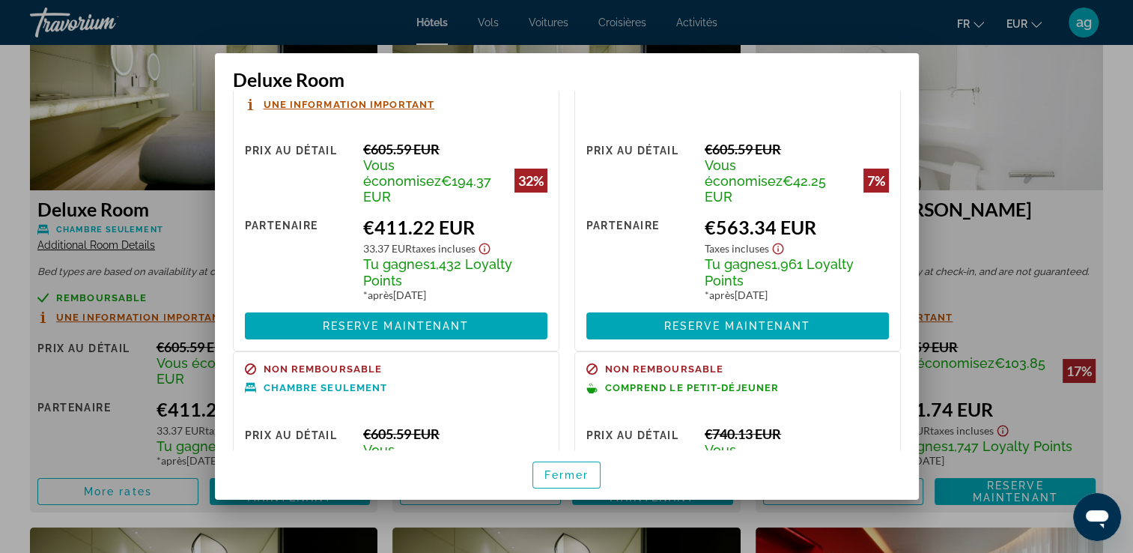
scroll to position [0, 0]
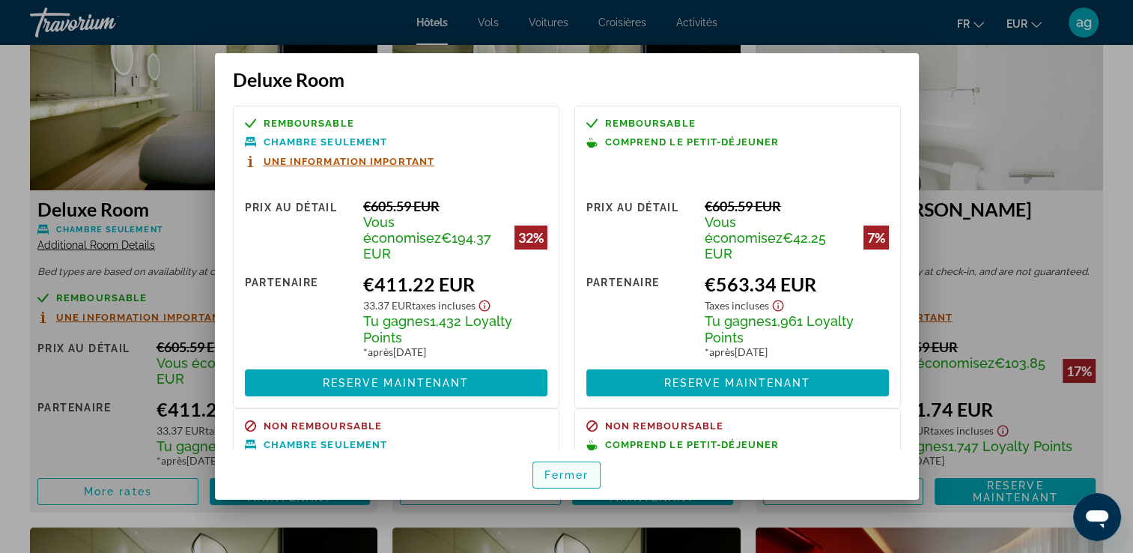
click at [559, 463] on span "button" at bounding box center [566, 475] width 67 height 36
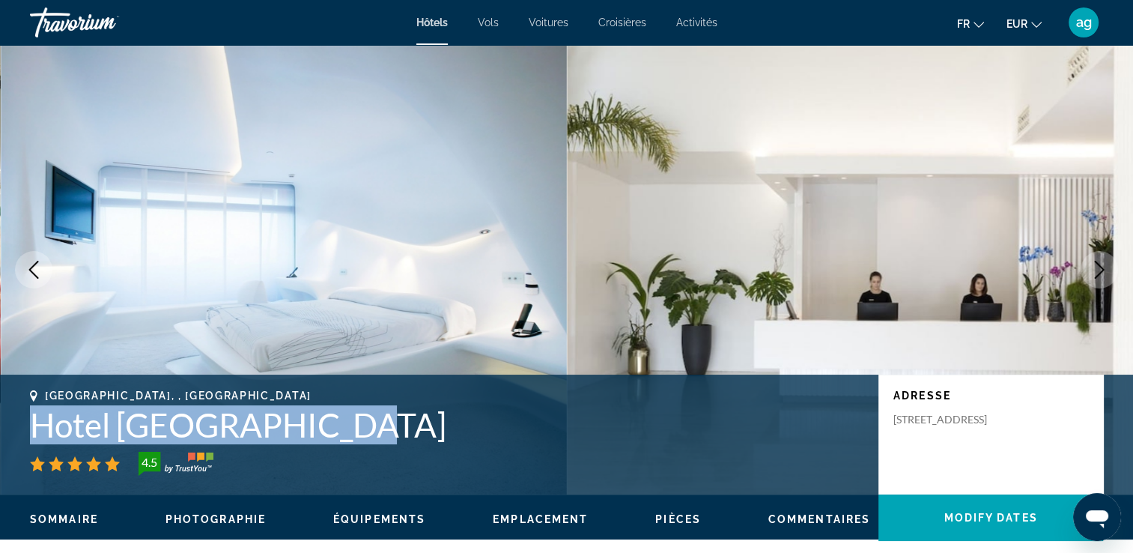
drag, startPoint x: 354, startPoint y: 424, endPoint x: 39, endPoint y: 416, distance: 315.3
click at [39, 416] on h1 "Hotel [GEOGRAPHIC_DATA]" at bounding box center [446, 424] width 833 height 39
copy h1 "Hotel [GEOGRAPHIC_DATA]"
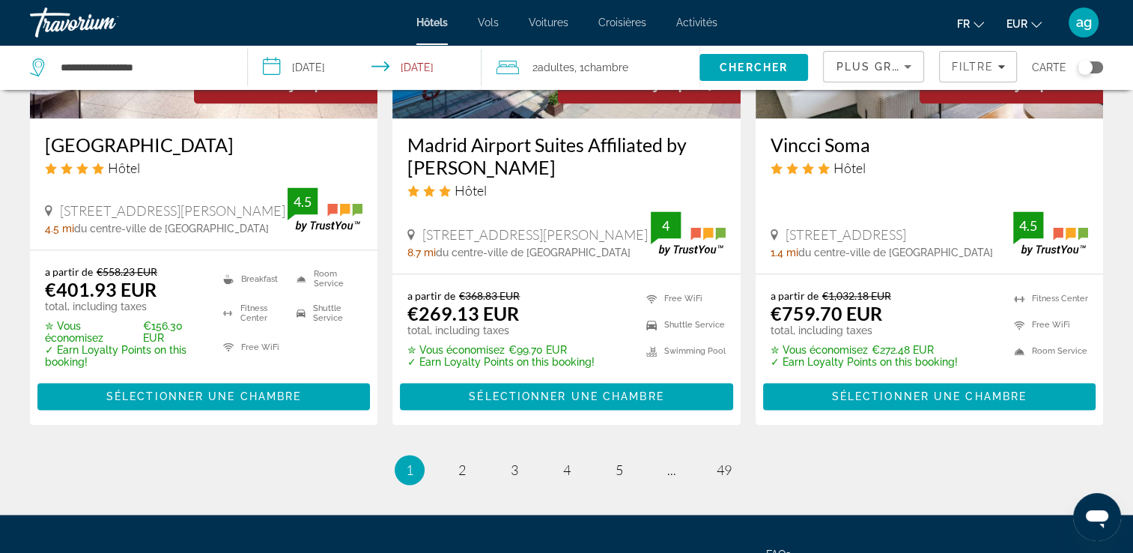
scroll to position [2006, 0]
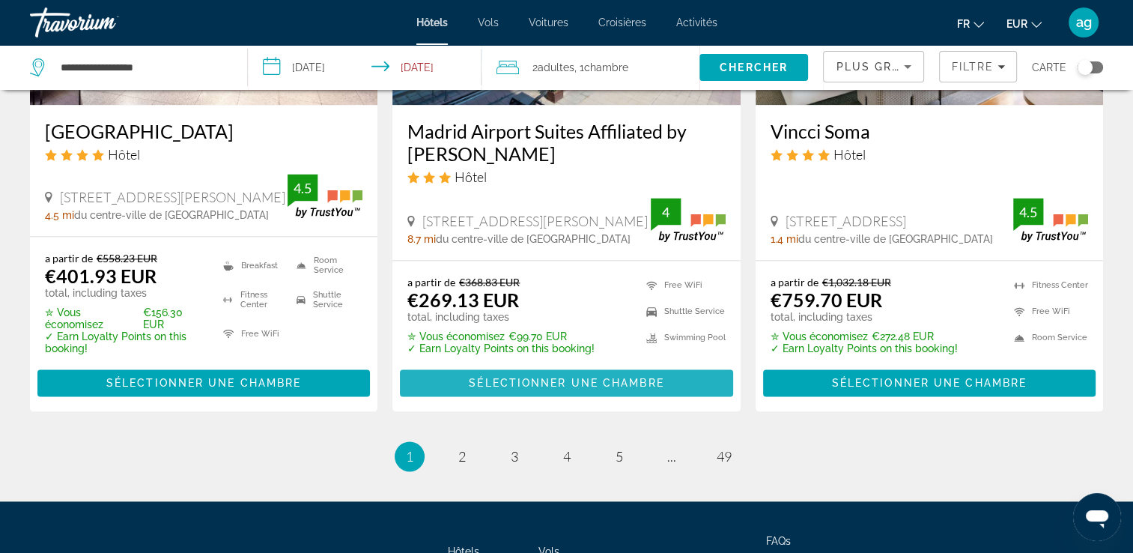
click at [570, 392] on span "Main content" at bounding box center [566, 383] width 332 height 36
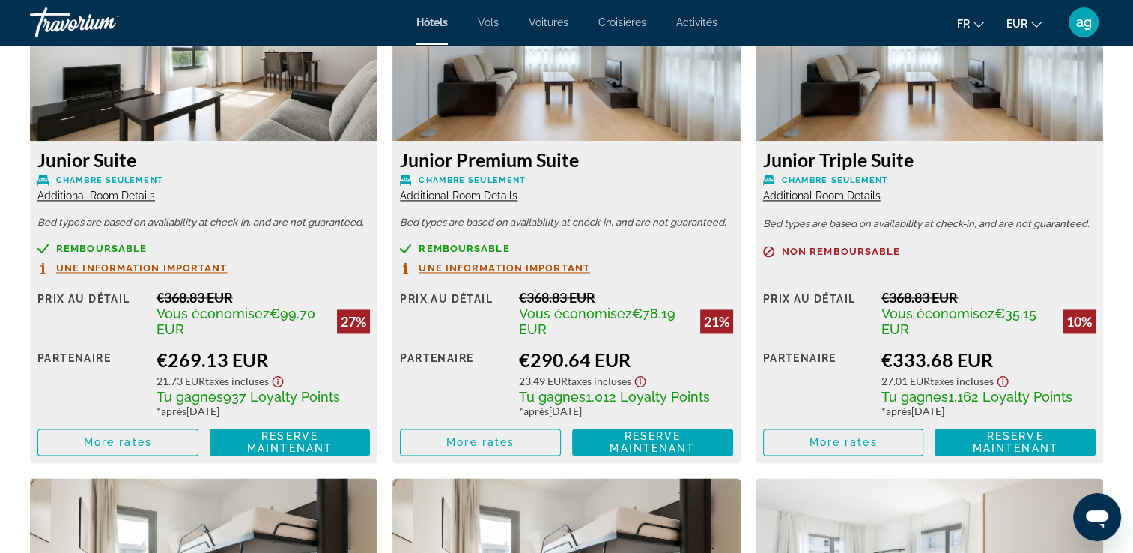
scroll to position [2186, 0]
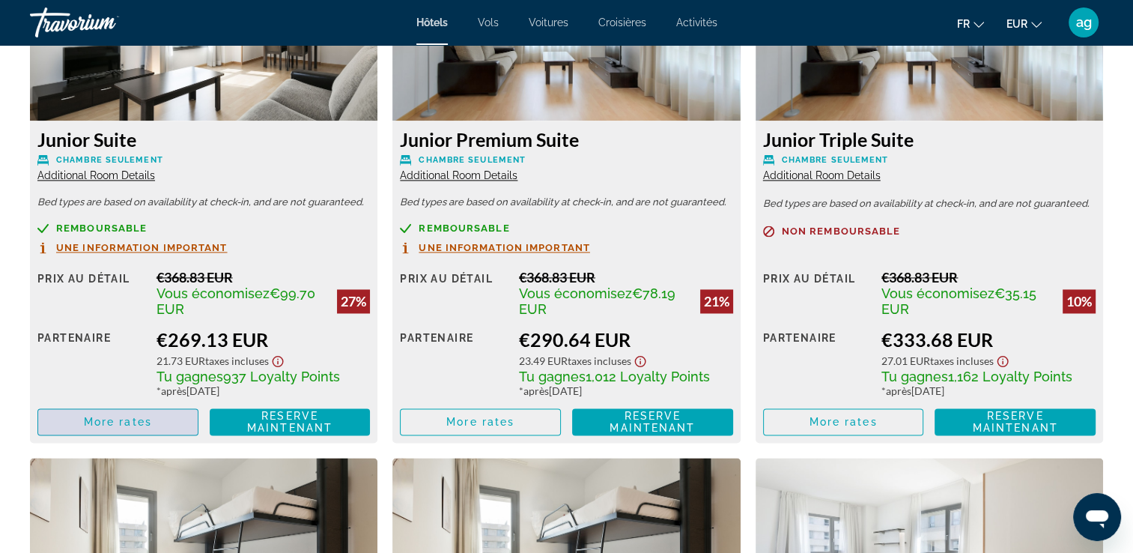
click at [114, 421] on span "More rates" at bounding box center [118, 422] width 68 height 12
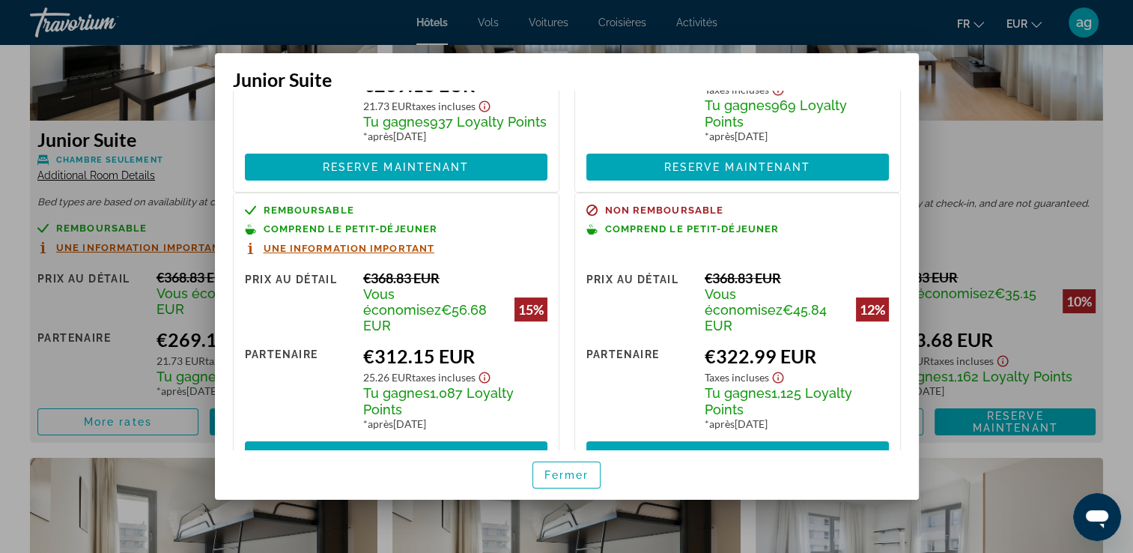
scroll to position [219, 0]
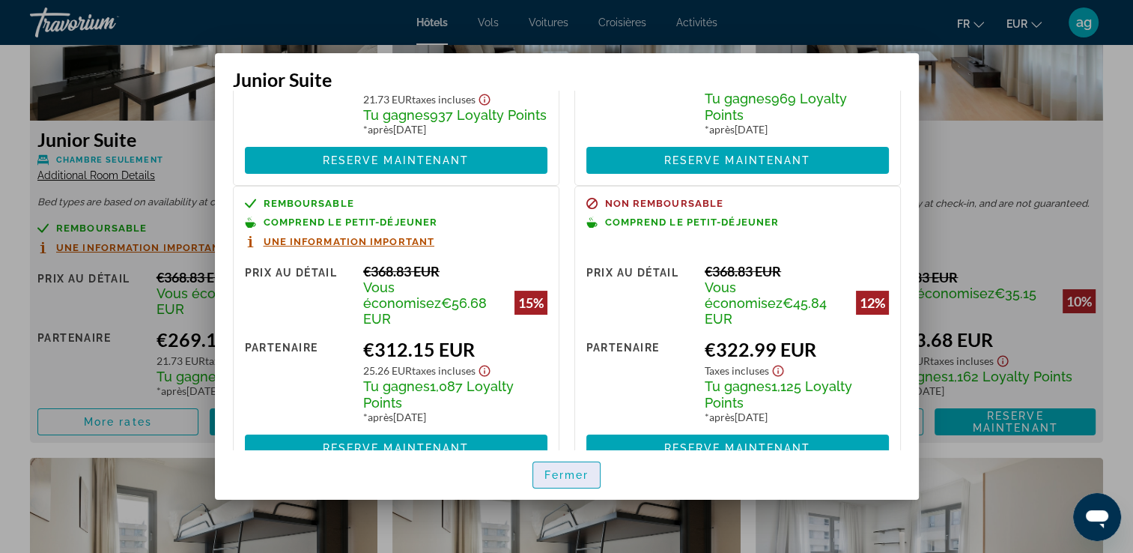
click at [572, 471] on span "Fermer" at bounding box center [566, 475] width 45 height 12
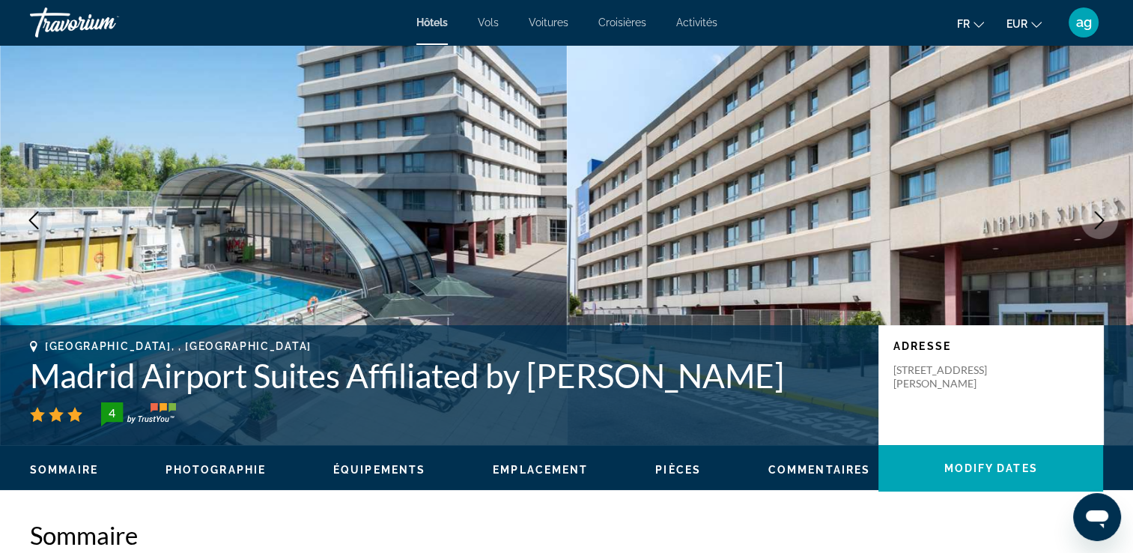
scroll to position [44, 0]
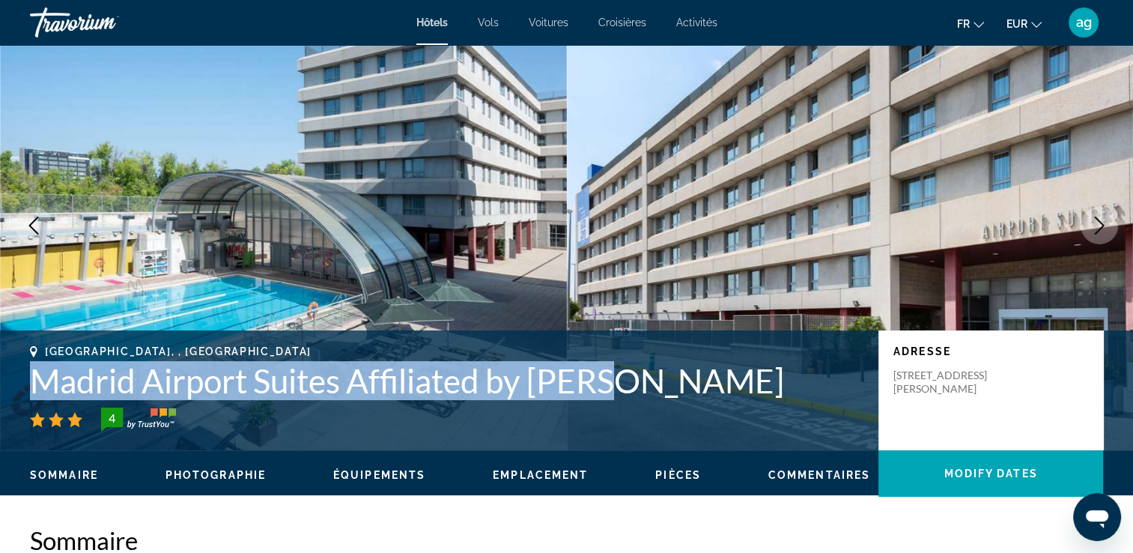
drag, startPoint x: 615, startPoint y: 382, endPoint x: 23, endPoint y: 382, distance: 592.2
click at [23, 382] on div "Madrid, , Spain Madrid Airport Suites Affiliated by Meliá 4 Adresse Calle Lola …" at bounding box center [566, 390] width 1133 height 90
drag, startPoint x: 23, startPoint y: 382, endPoint x: 64, endPoint y: 388, distance: 40.9
copy h1 "Madrid Airport Suites Affiliated by Meliá"
